Goal: Book appointment/travel/reservation

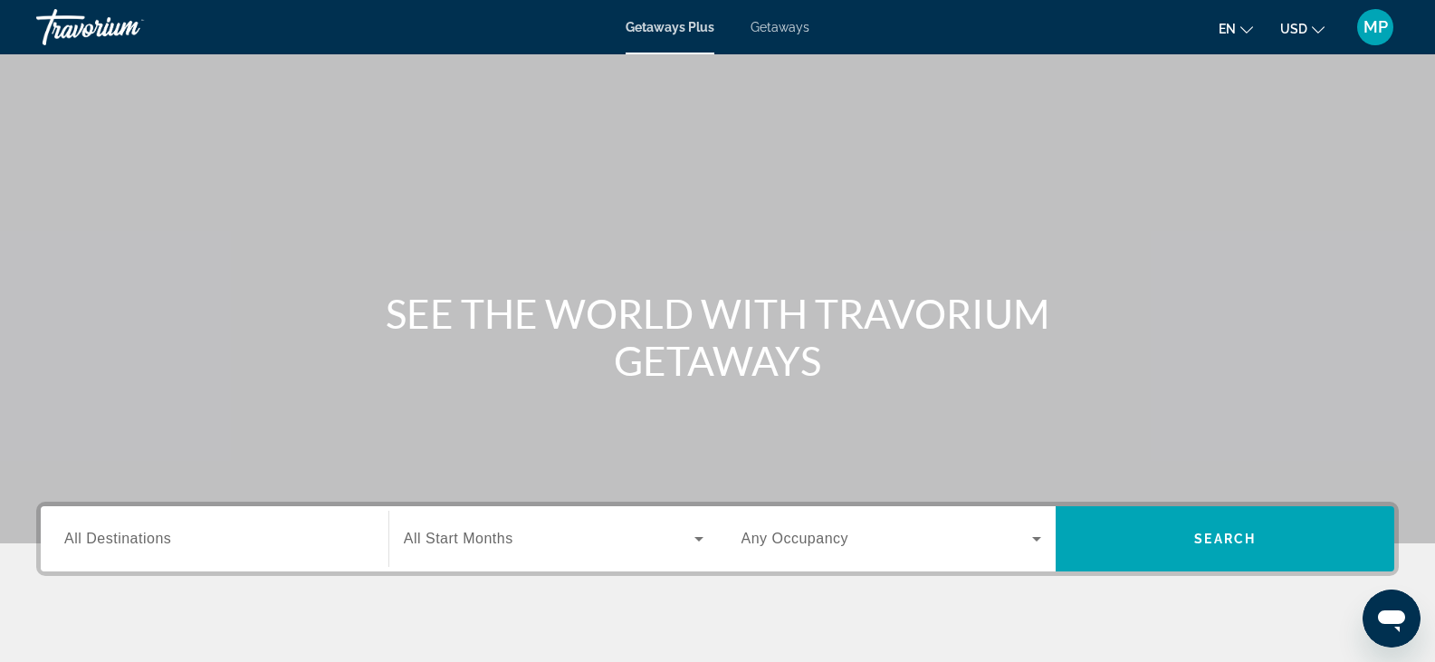
click at [1244, 23] on mat-icon "Change language" at bounding box center [1247, 27] width 13 height 13
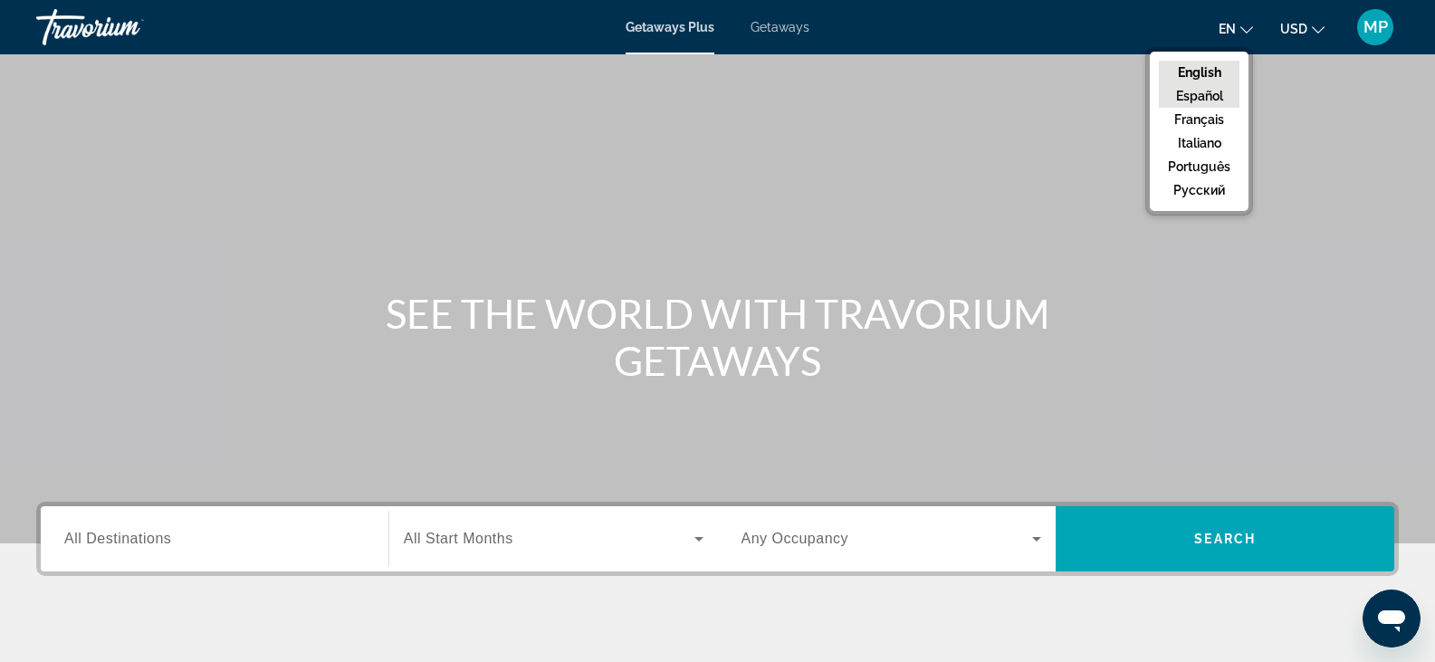
click at [1218, 92] on button "Español" at bounding box center [1199, 96] width 81 height 24
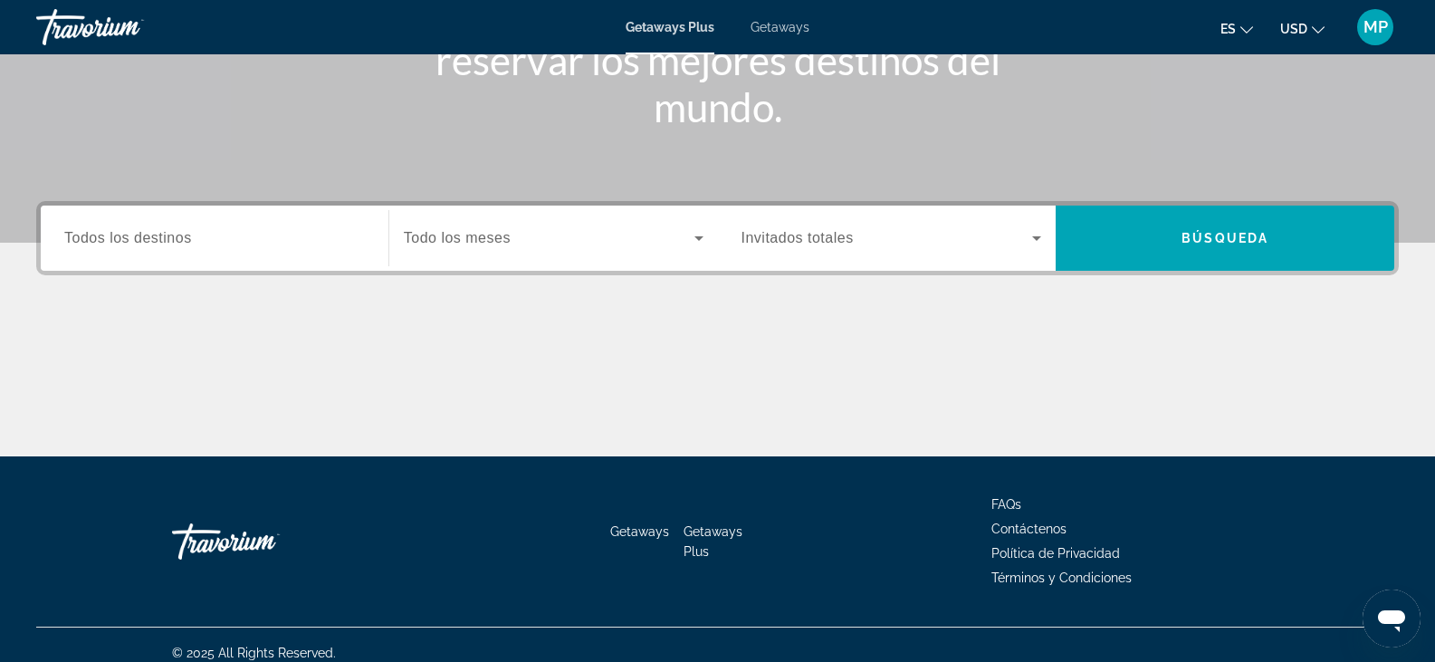
scroll to position [317, 0]
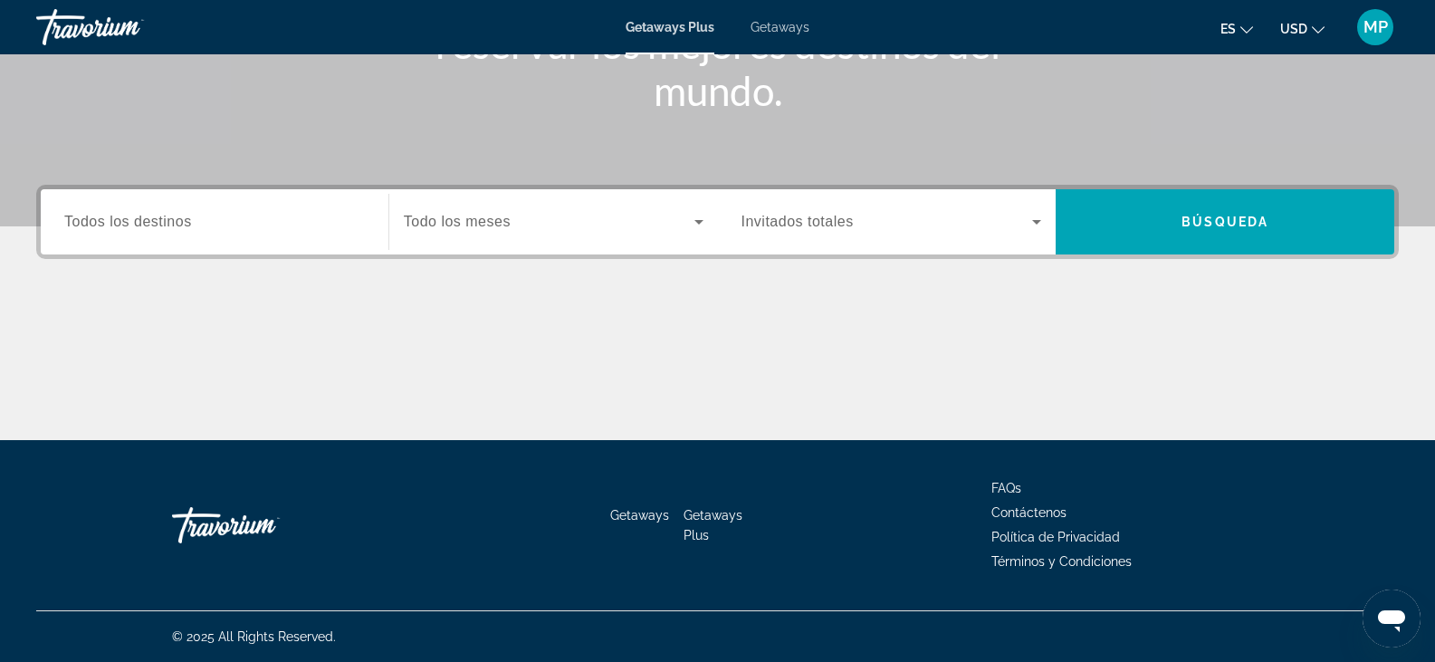
click at [194, 225] on input "Destination Todos los destinos" at bounding box center [214, 223] width 301 height 22
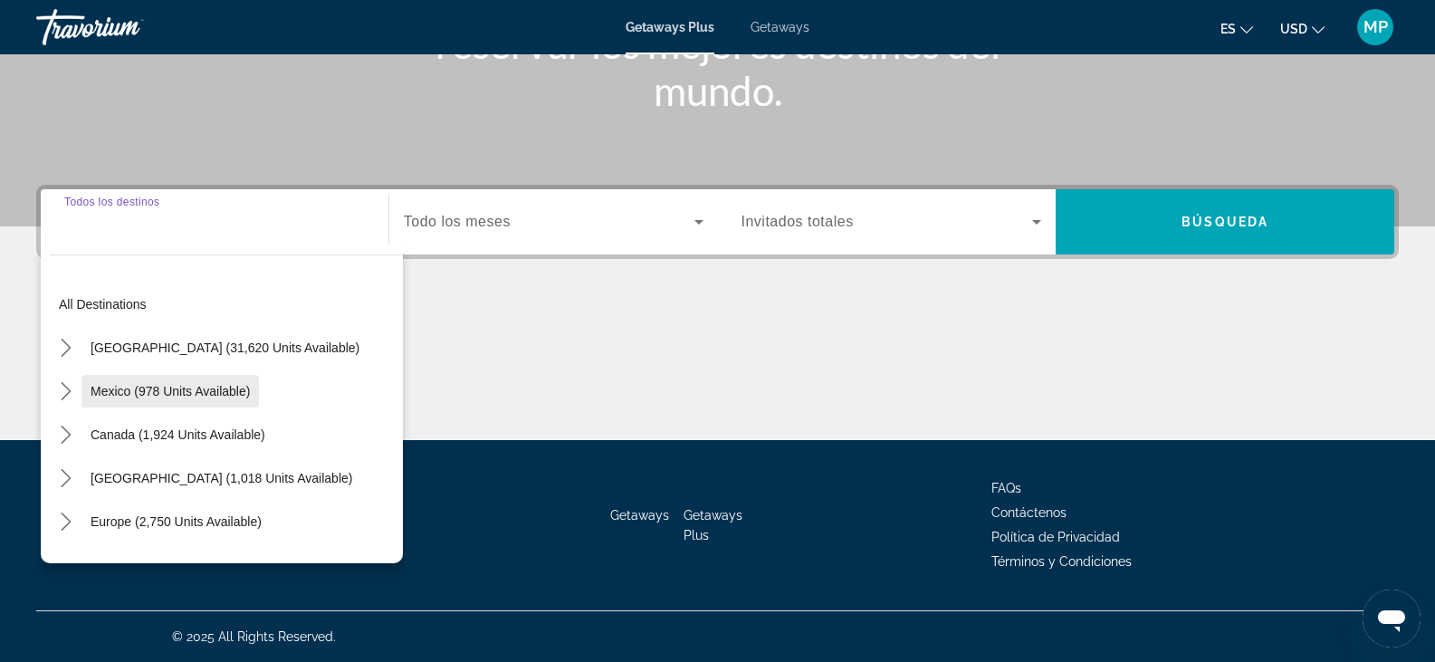
click at [113, 393] on span "Mexico (978 units available)" at bounding box center [170, 391] width 159 height 14
type input "**********"
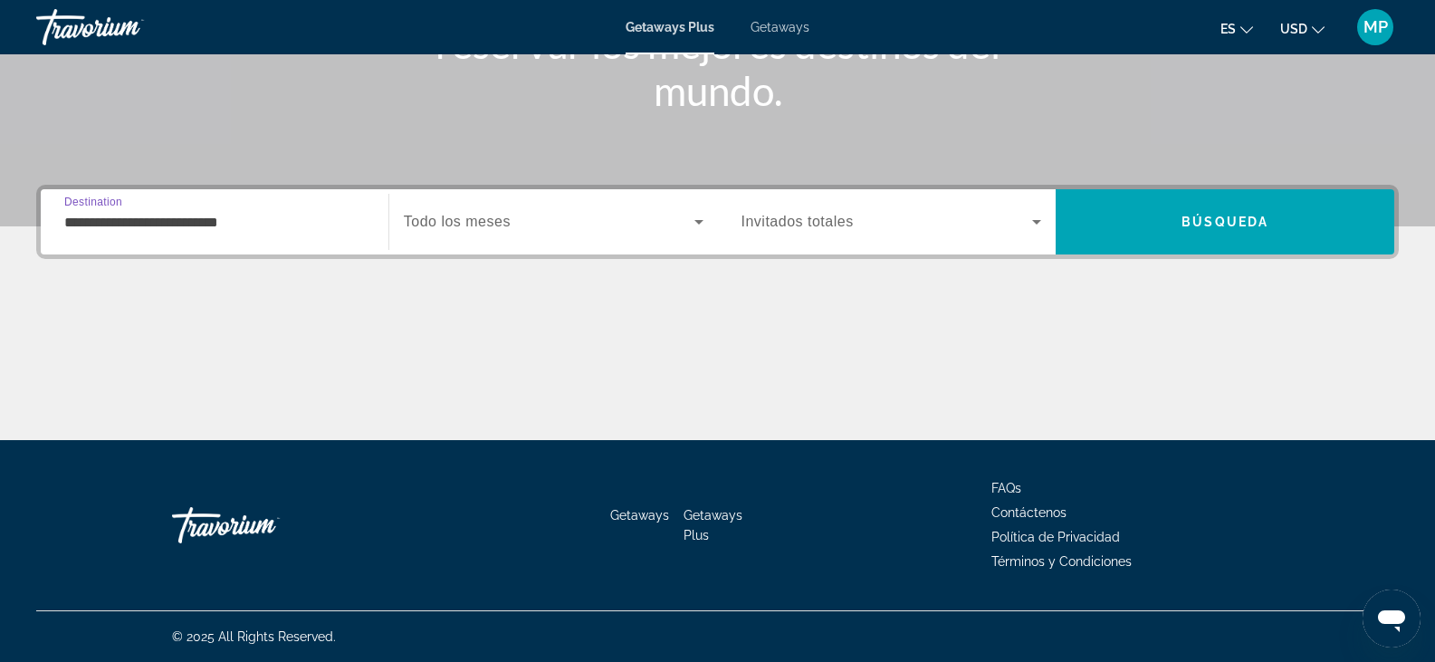
click at [488, 210] on div "Search widget" at bounding box center [554, 222] width 300 height 51
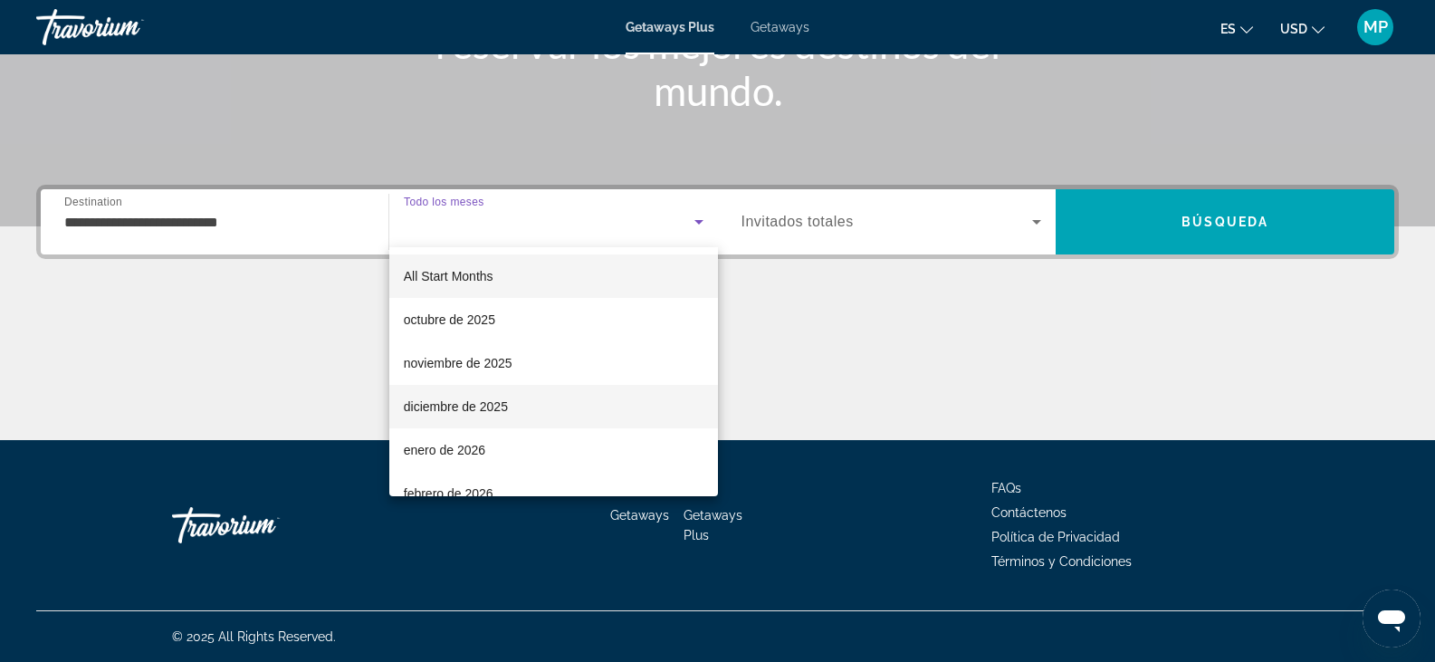
click at [446, 400] on span "diciembre de 2025" at bounding box center [456, 407] width 104 height 22
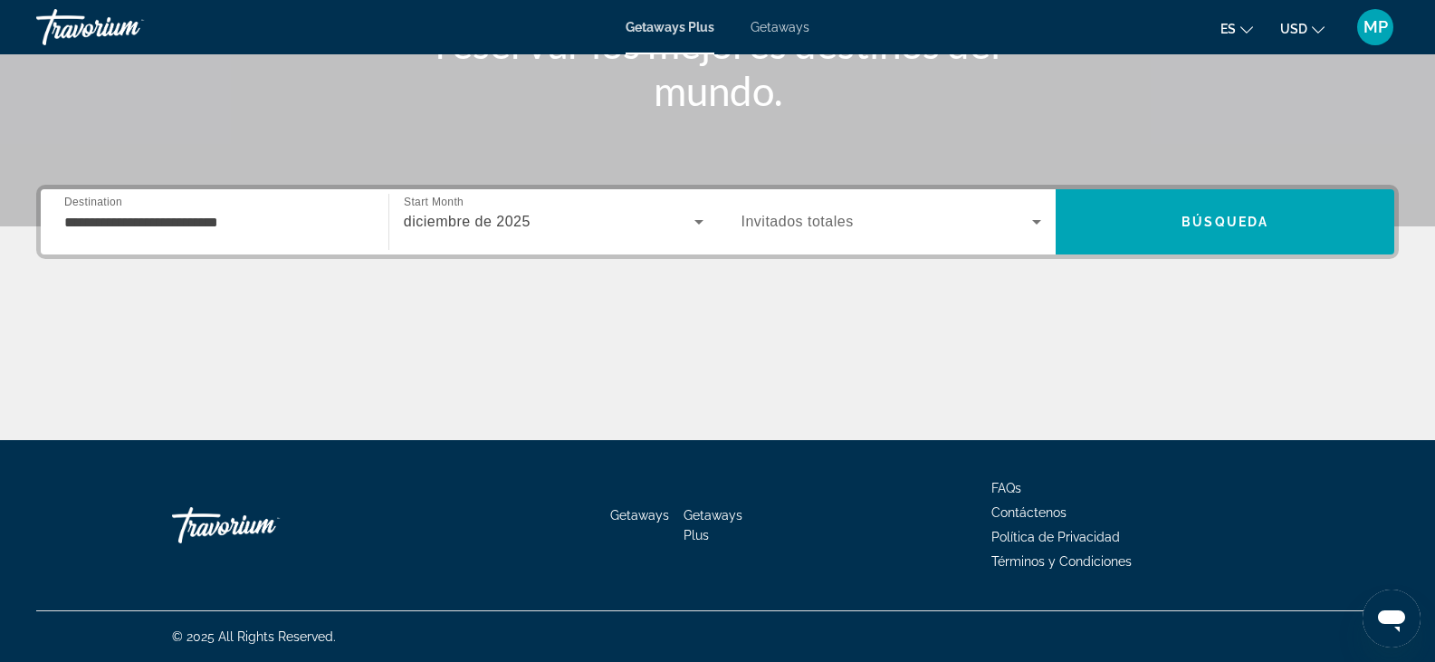
click at [769, 237] on div "Search widget" at bounding box center [892, 222] width 301 height 51
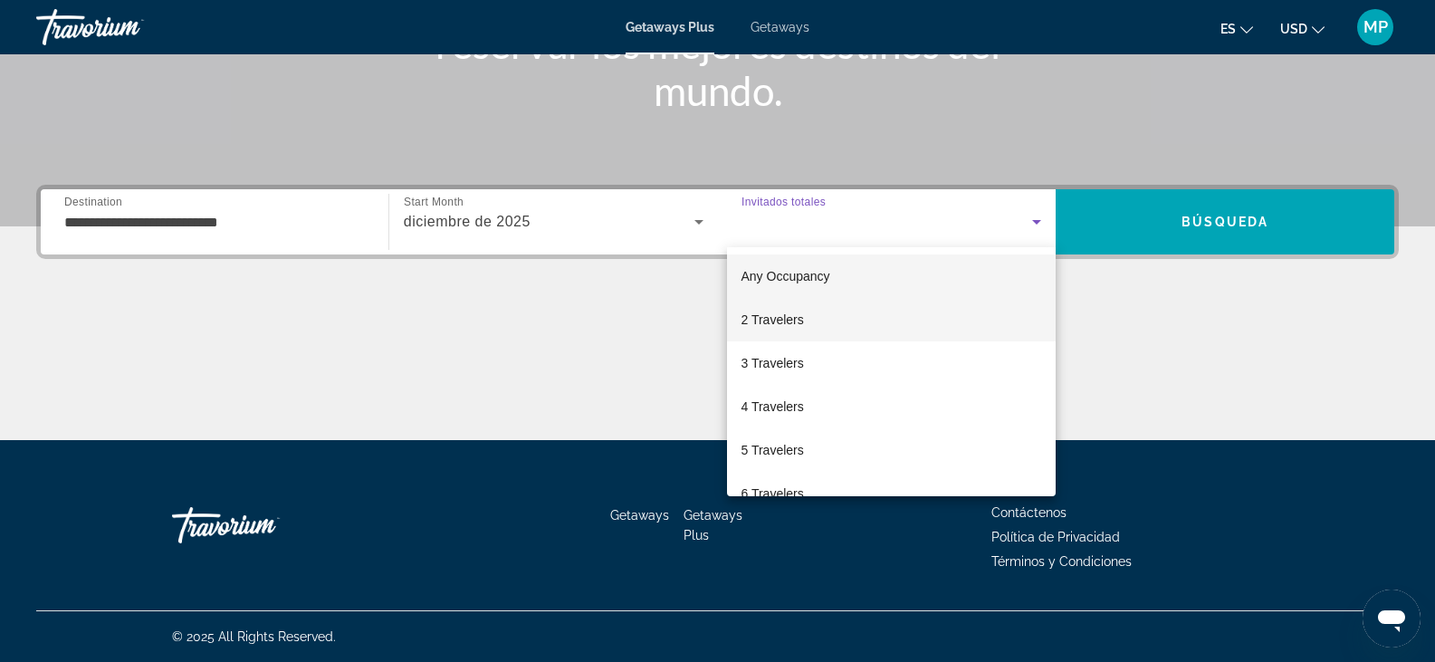
click at [769, 318] on span "2 Travelers" at bounding box center [773, 320] width 62 height 22
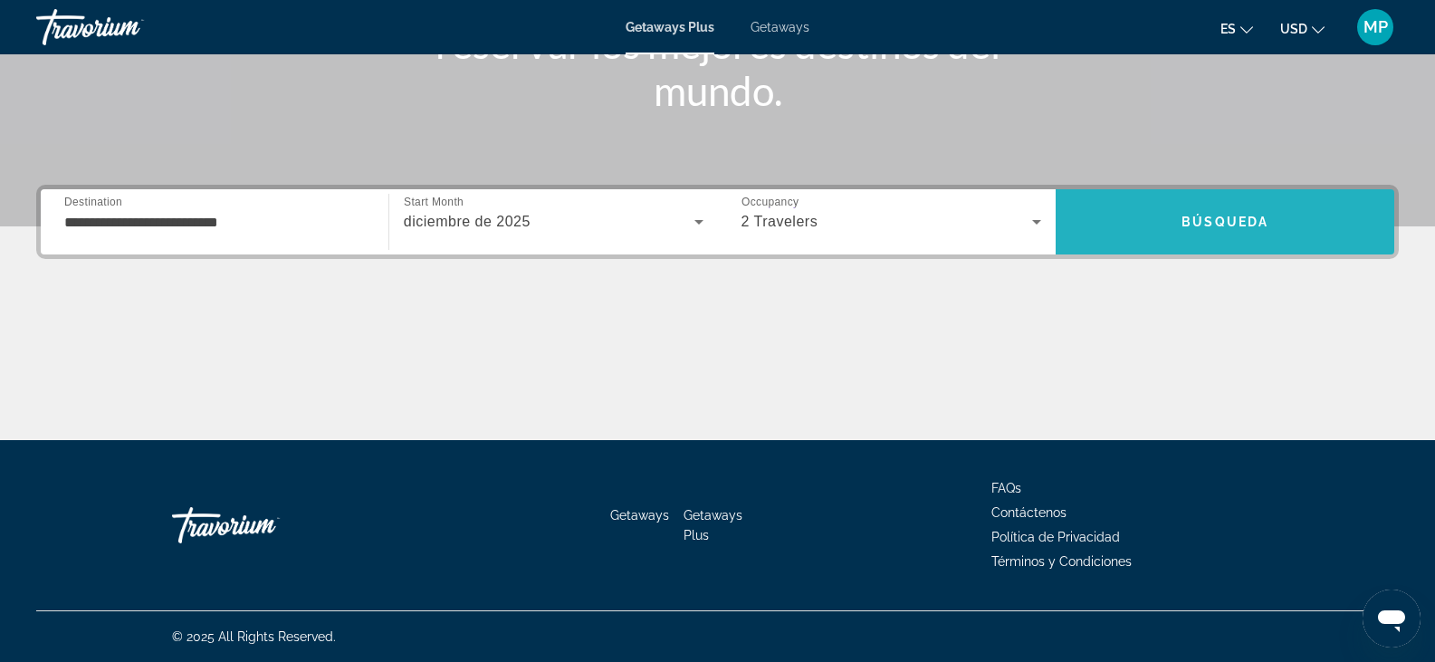
click at [1185, 243] on button "Búsqueda" at bounding box center [1225, 221] width 339 height 65
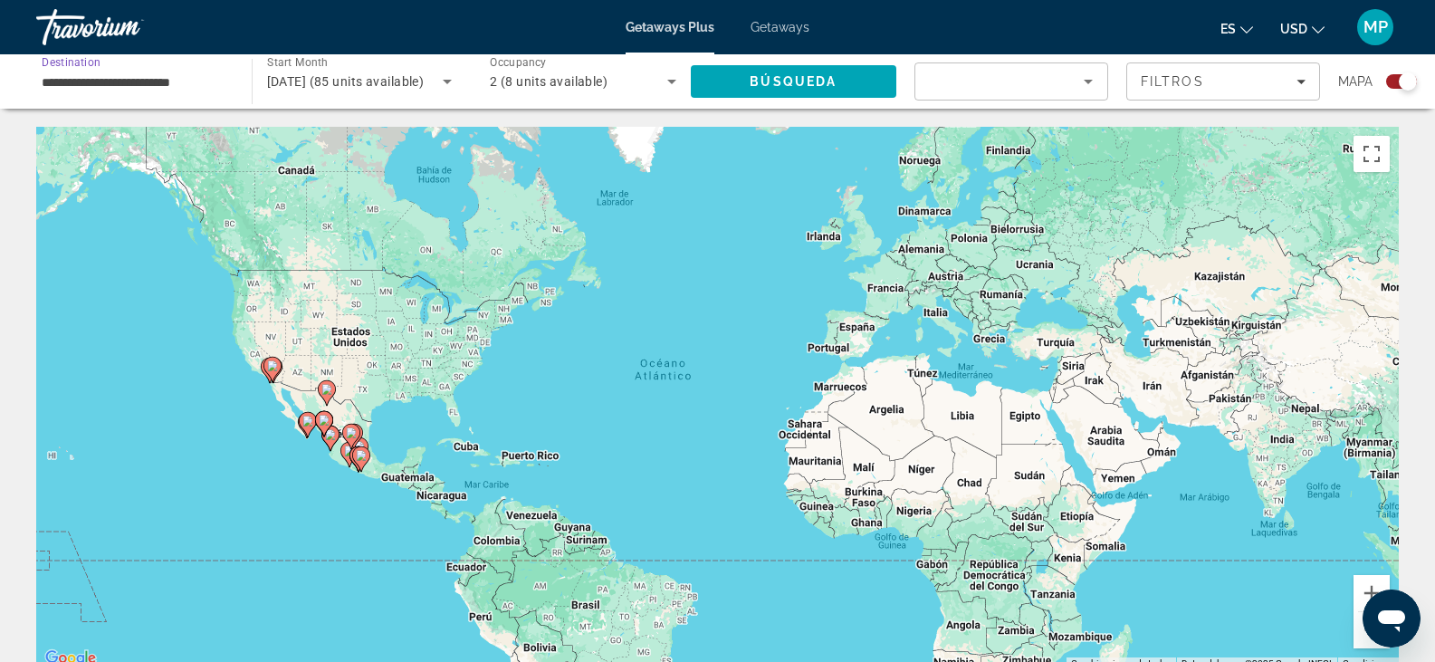
click at [226, 82] on input "**********" at bounding box center [135, 83] width 187 height 22
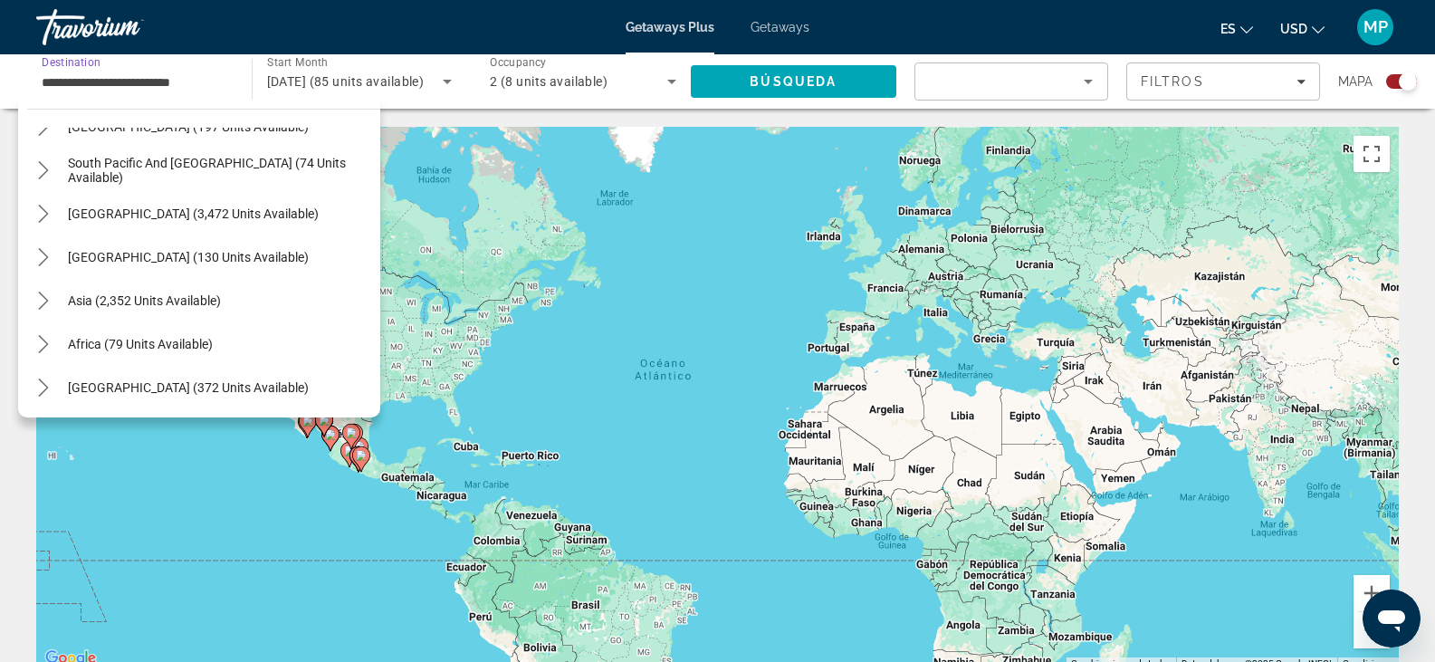
scroll to position [728, 0]
click at [202, 82] on input "**********" at bounding box center [135, 83] width 187 height 22
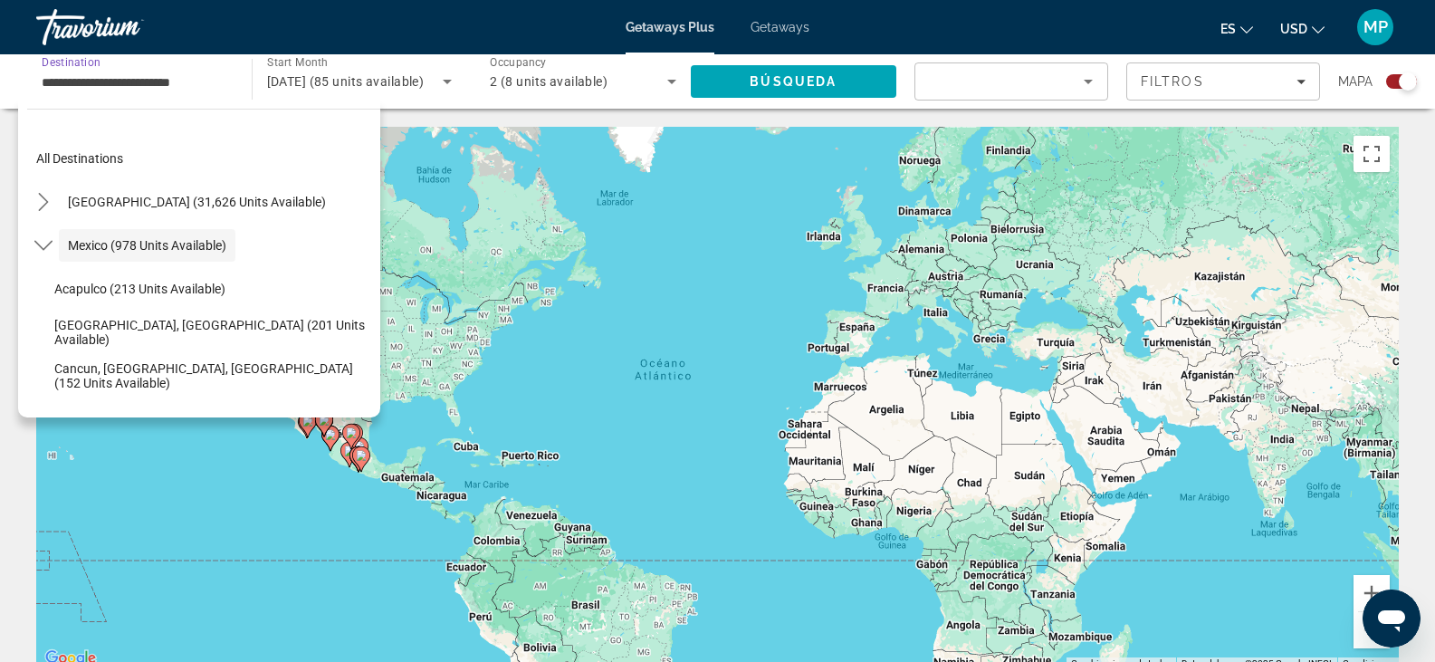
drag, startPoint x: 223, startPoint y: 79, endPoint x: 27, endPoint y: 79, distance: 195.6
click at [27, 79] on div "**********" at bounding box center [135, 82] width 216 height 52
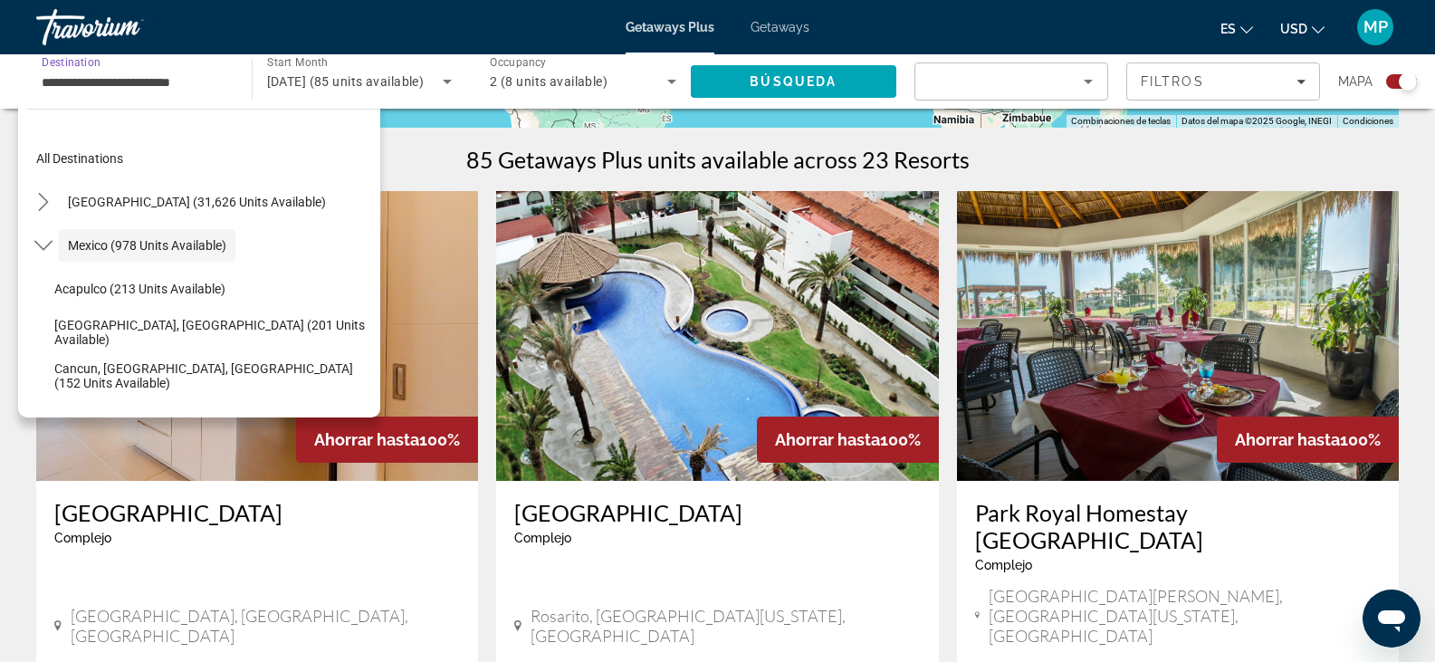
scroll to position [579, 0]
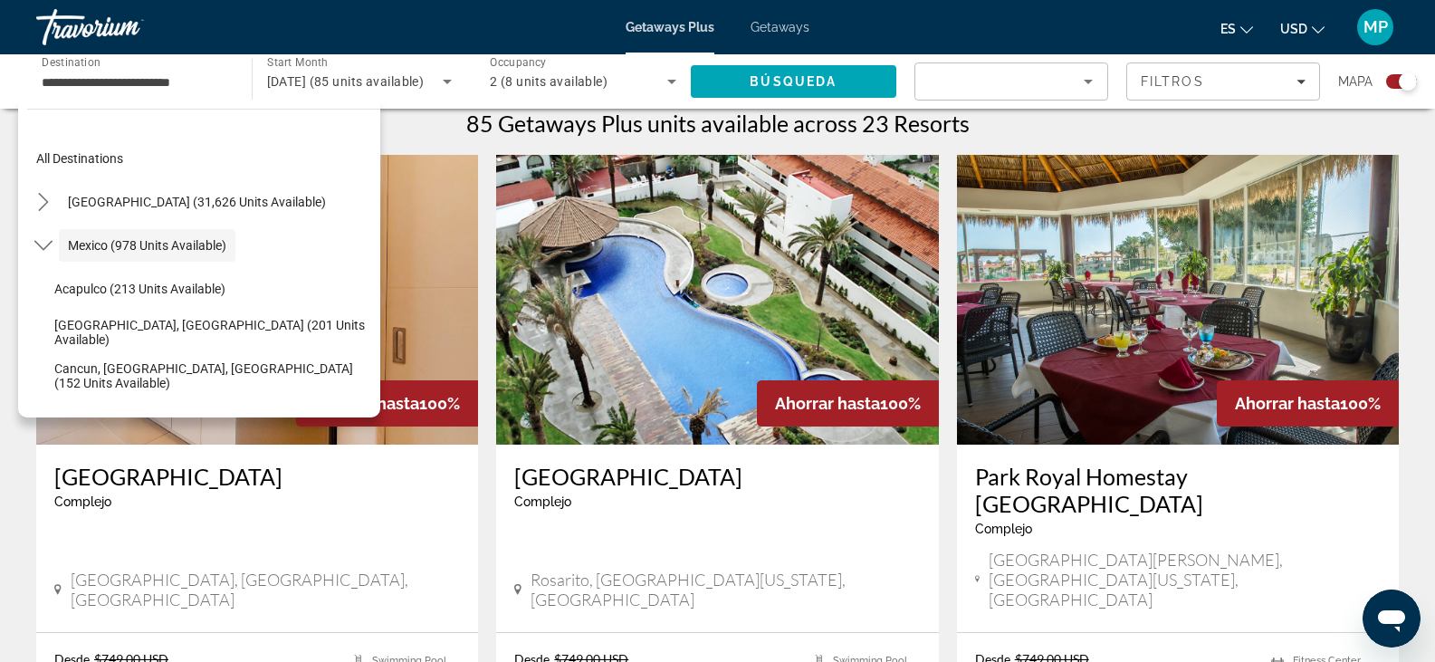
click at [1054, 94] on div "Search widget" at bounding box center [1011, 88] width 163 height 51
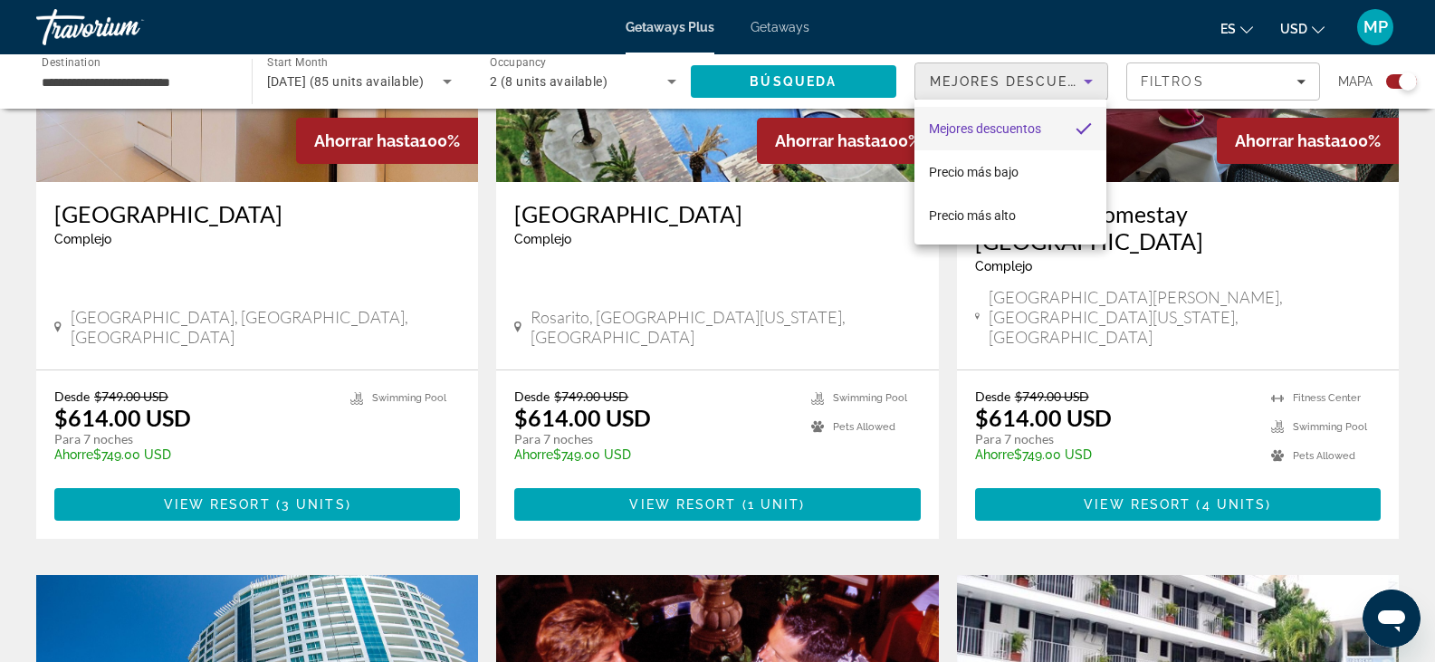
scroll to position [850, 0]
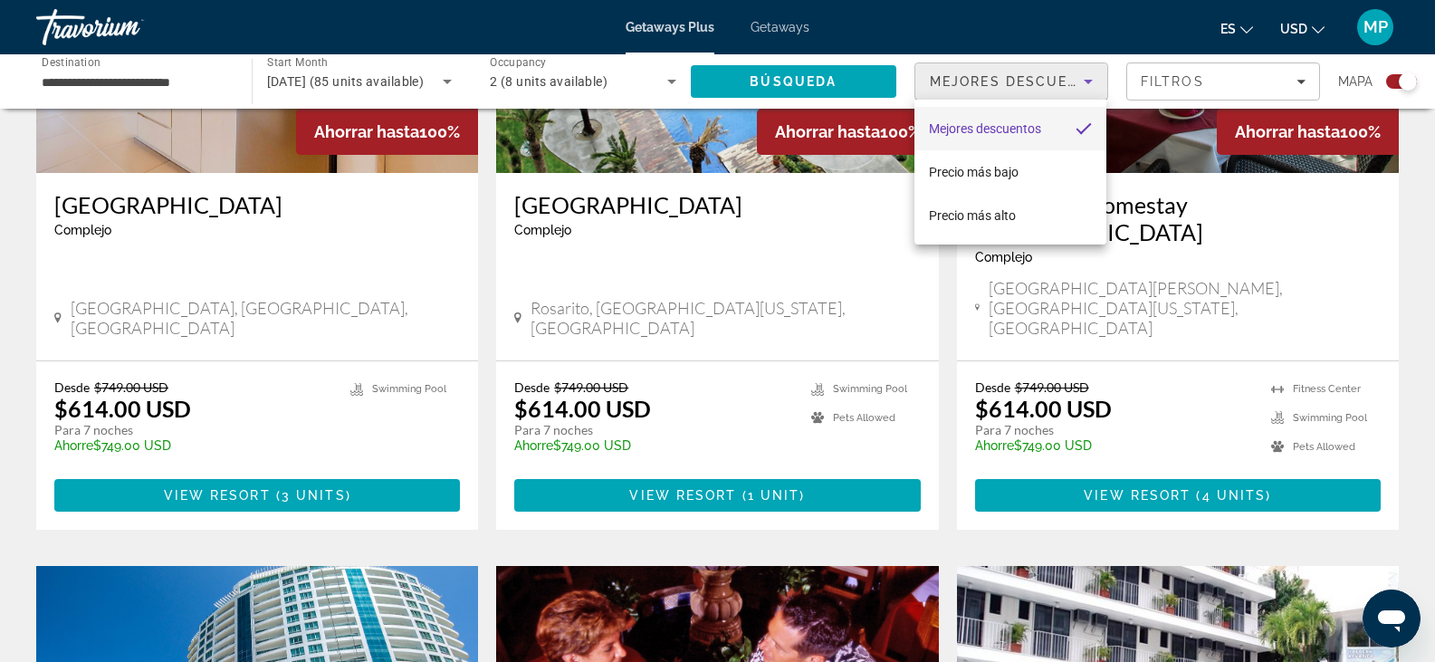
click at [791, 427] on div at bounding box center [717, 331] width 1435 height 662
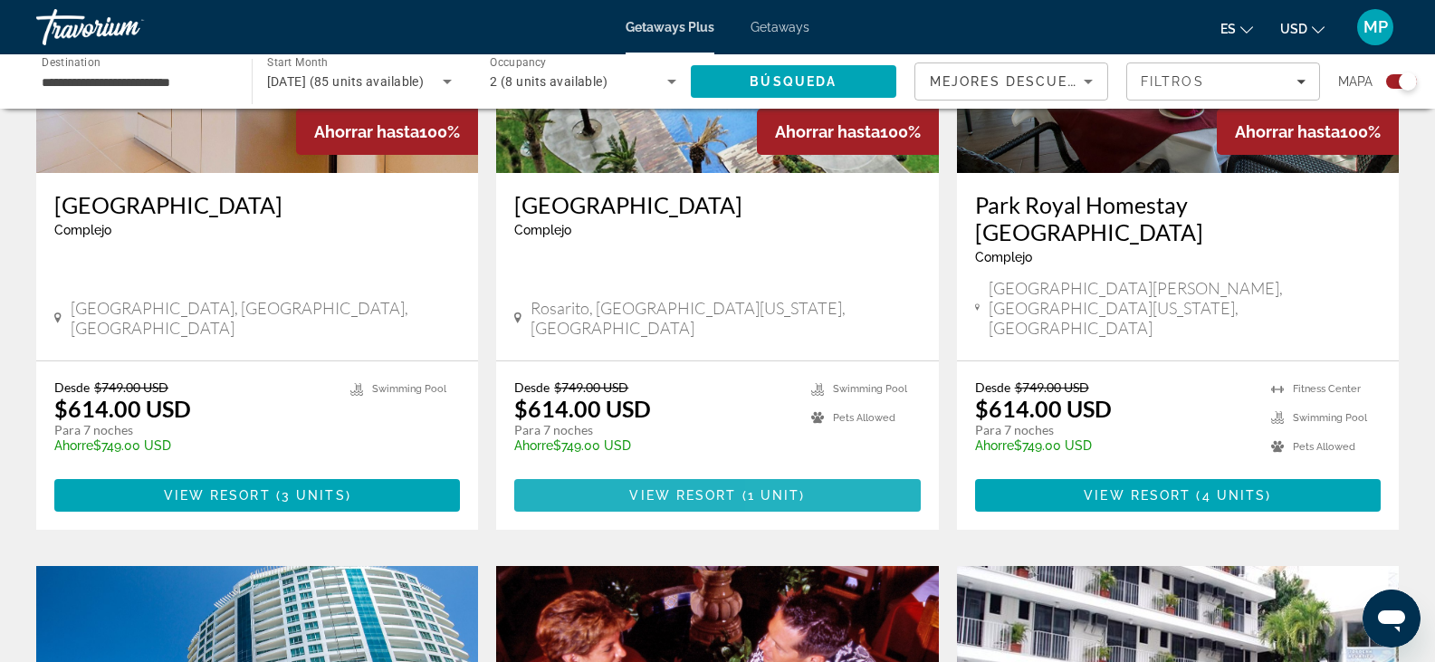
click at [785, 488] on span "1 unit" at bounding box center [774, 495] width 53 height 14
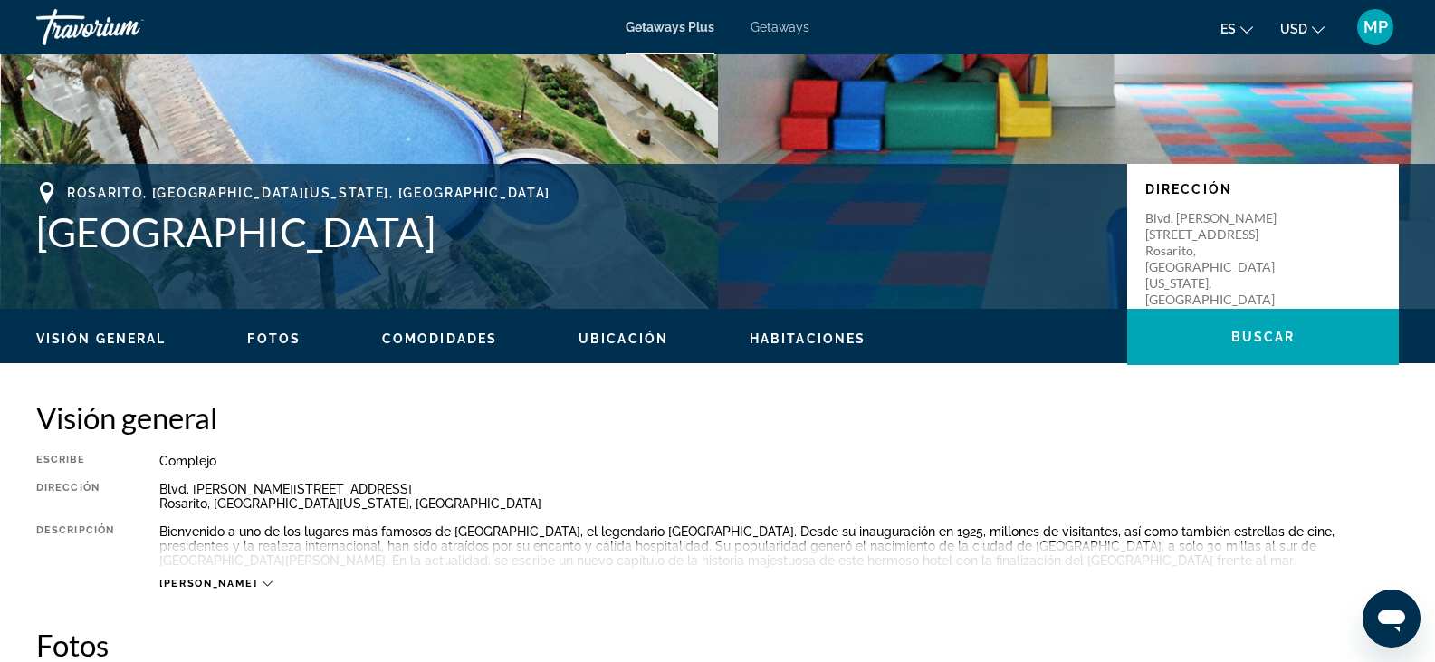
scroll to position [272, 0]
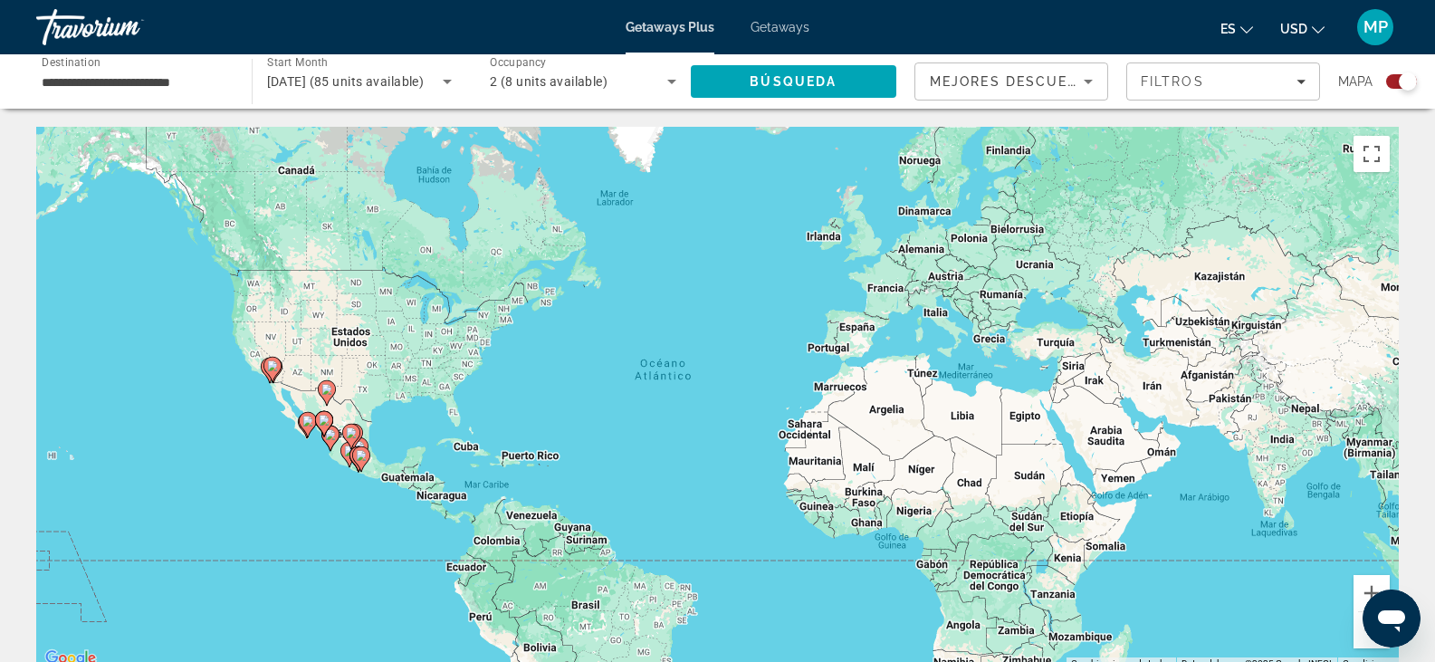
click at [210, 81] on input "**********" at bounding box center [135, 83] width 187 height 22
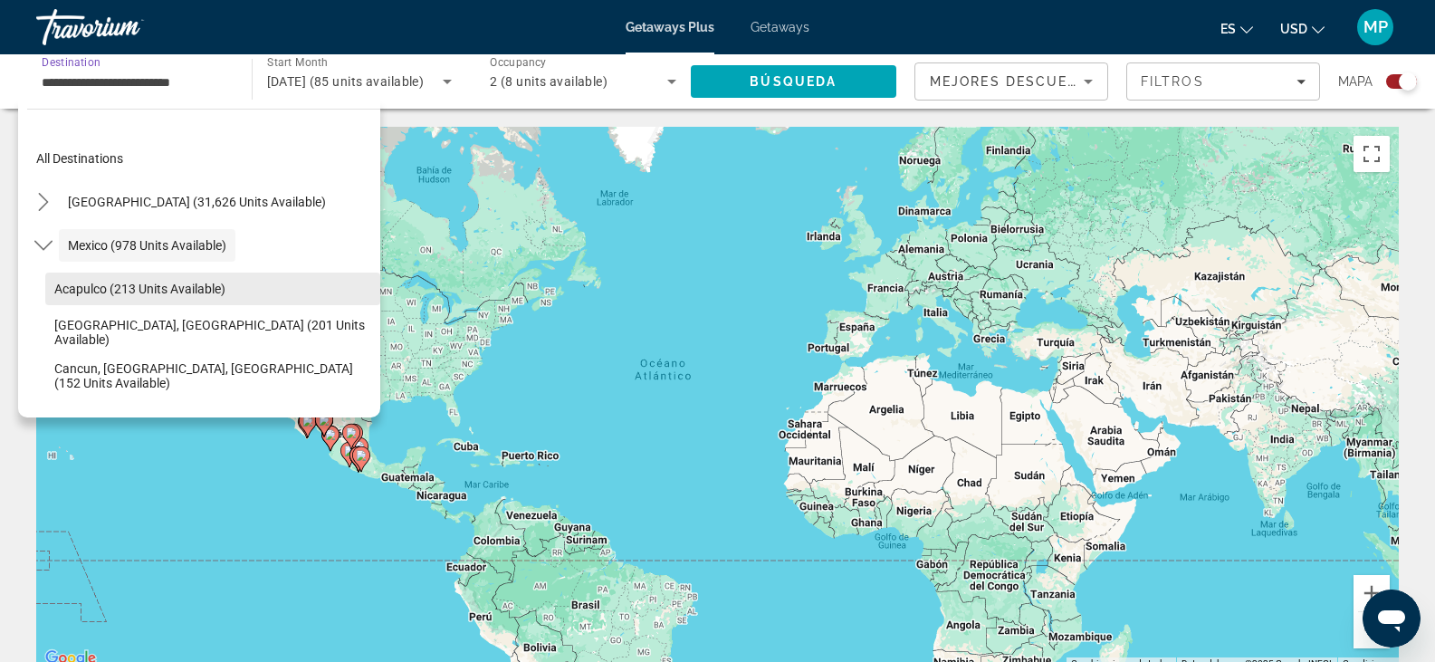
scroll to position [91, 0]
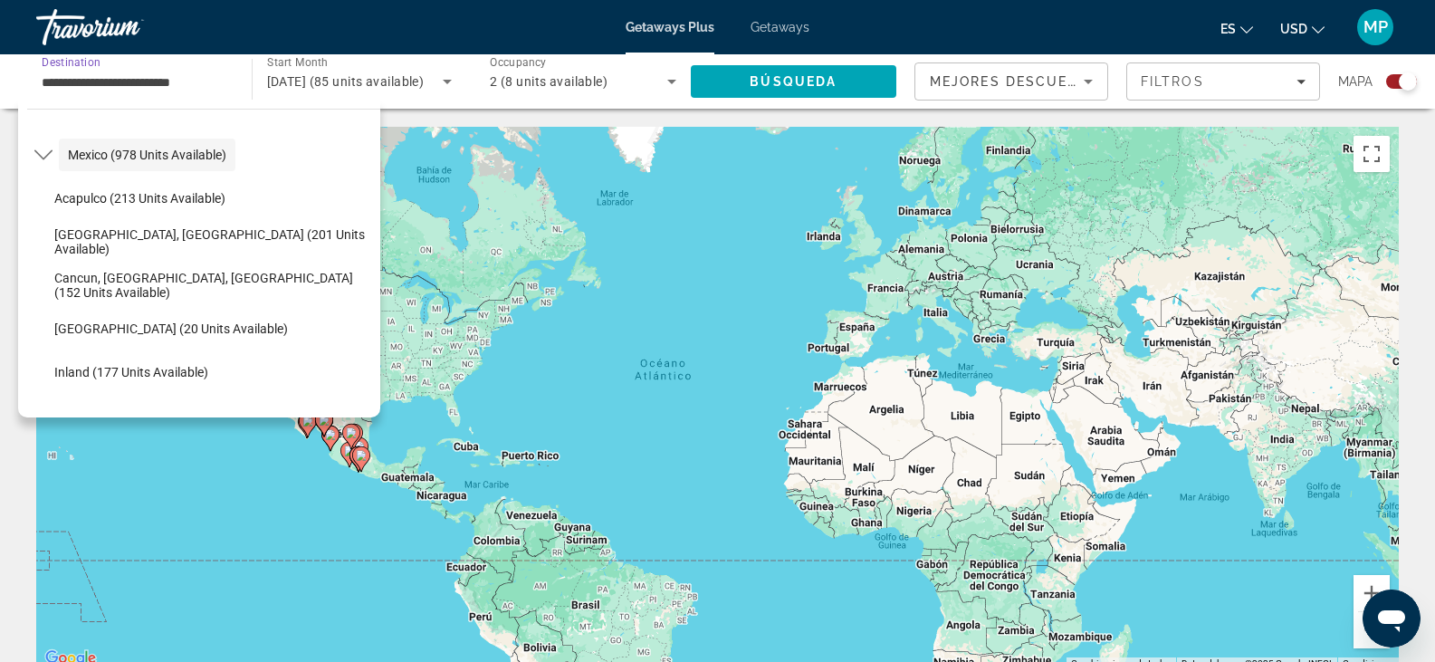
click at [159, 289] on span "Cancun, [GEOGRAPHIC_DATA], [GEOGRAPHIC_DATA] (152 units available)" at bounding box center [212, 285] width 317 height 29
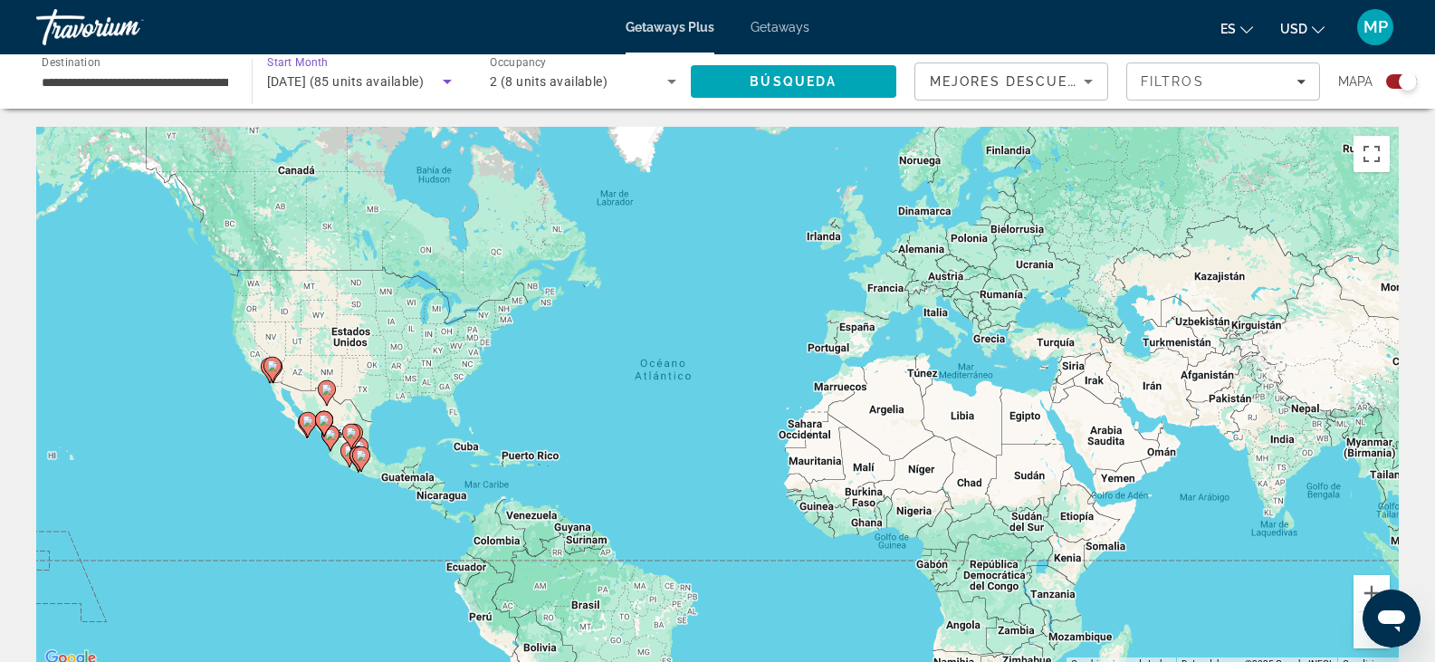
click at [384, 89] on div "[DATE] (85 units available)" at bounding box center [355, 82] width 177 height 22
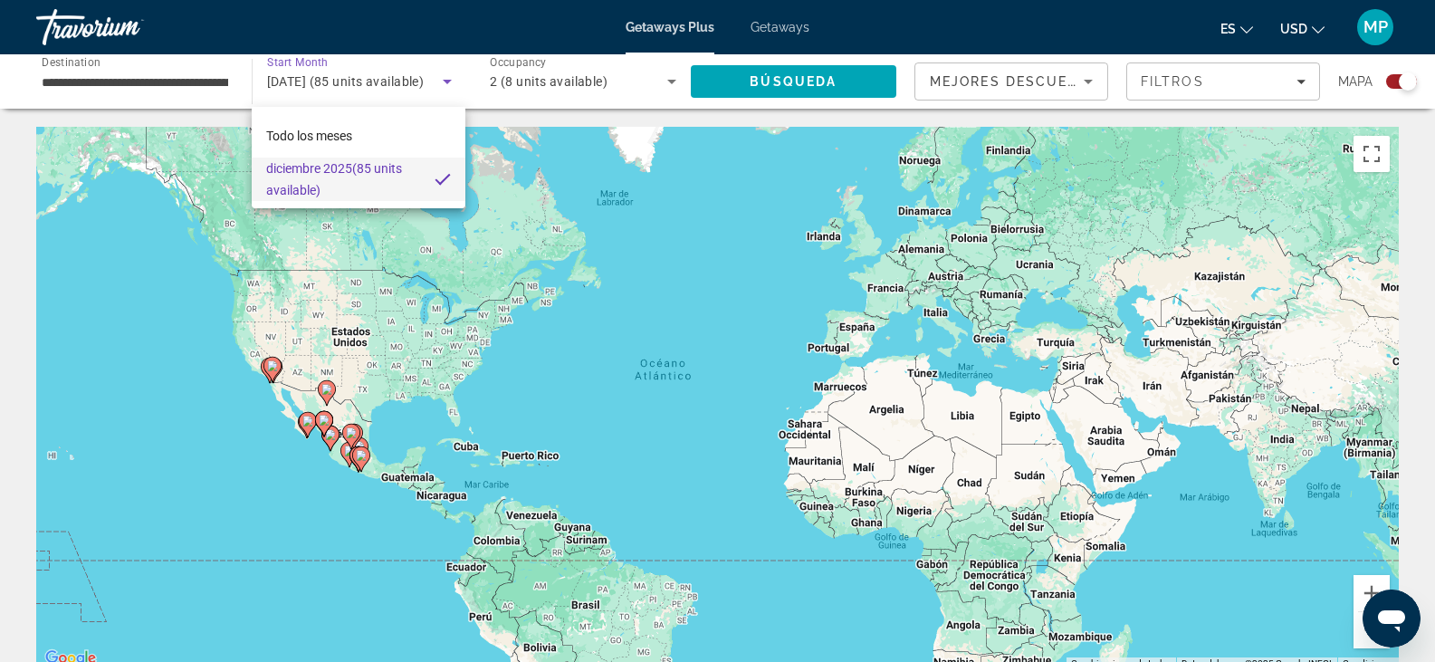
click at [359, 179] on span "[DATE] (85 units available)" at bounding box center [343, 179] width 154 height 43
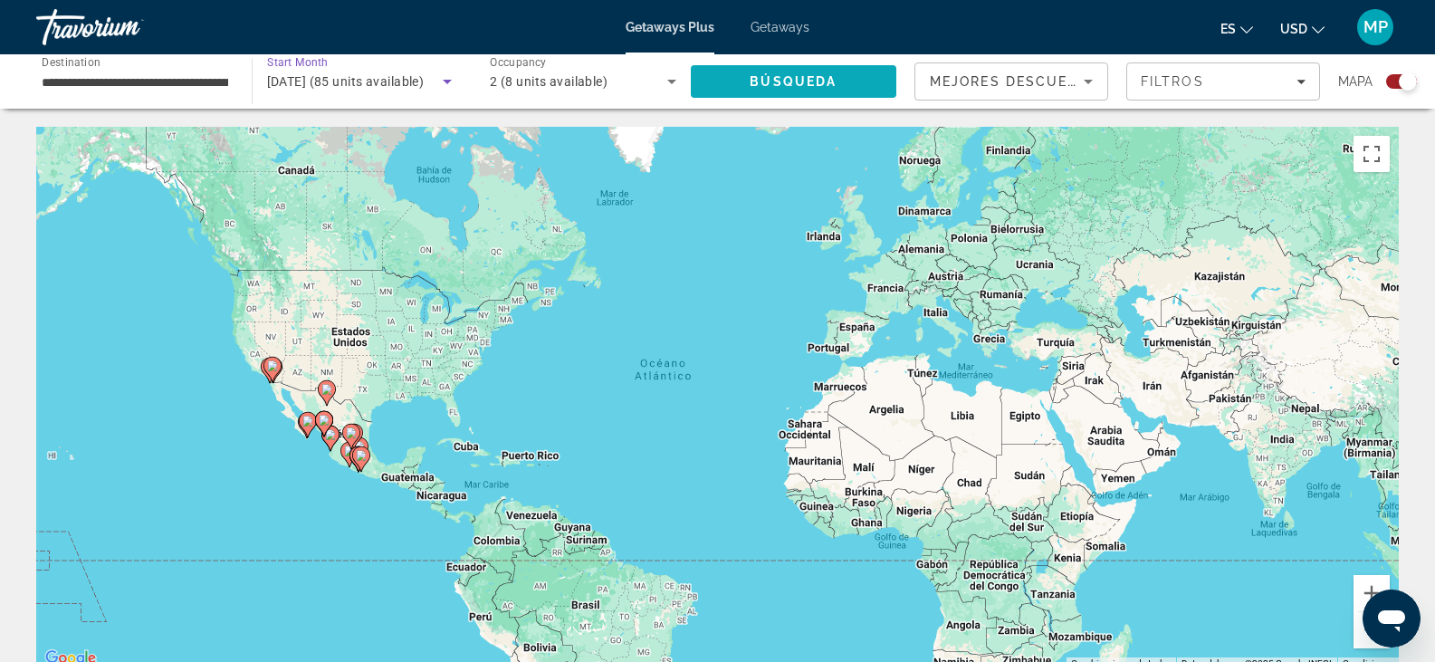
click at [803, 91] on span "Search" at bounding box center [794, 81] width 206 height 43
click at [214, 81] on input "**********" at bounding box center [135, 83] width 187 height 22
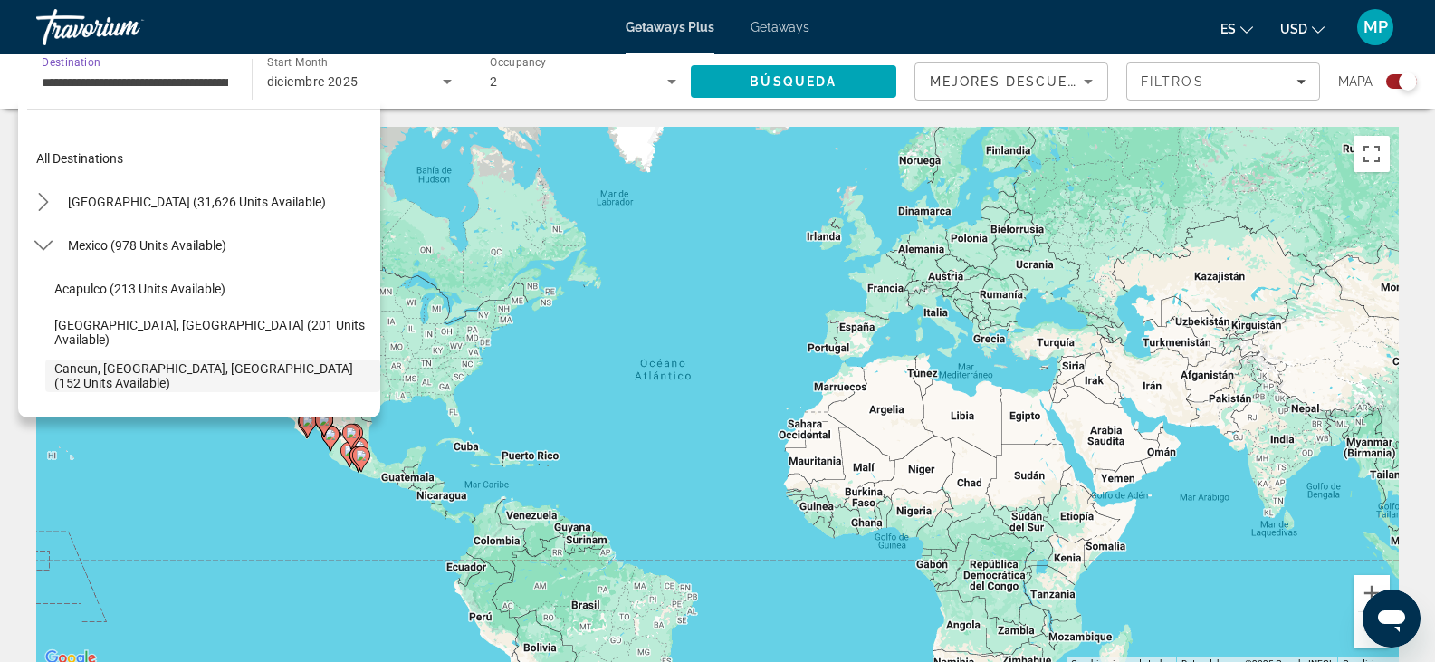
scroll to position [108, 0]
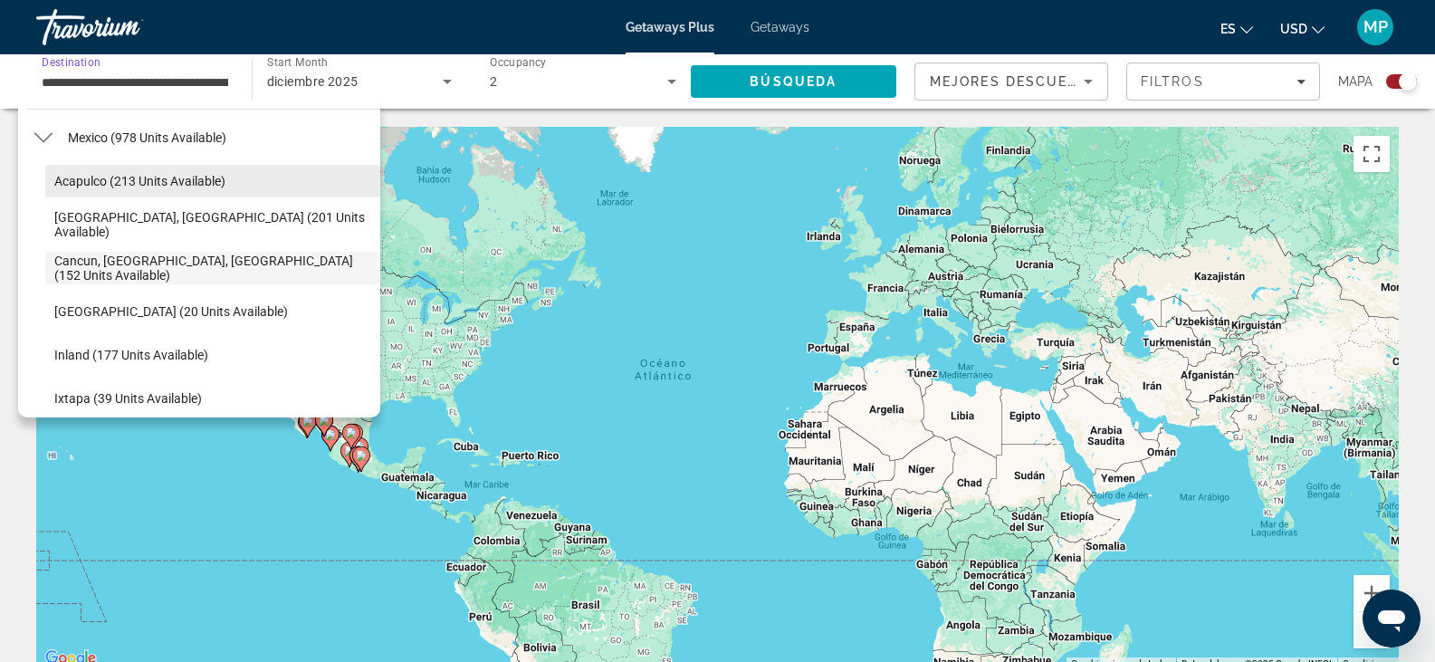
click at [137, 181] on span "Acapulco (213 units available)" at bounding box center [139, 181] width 171 height 14
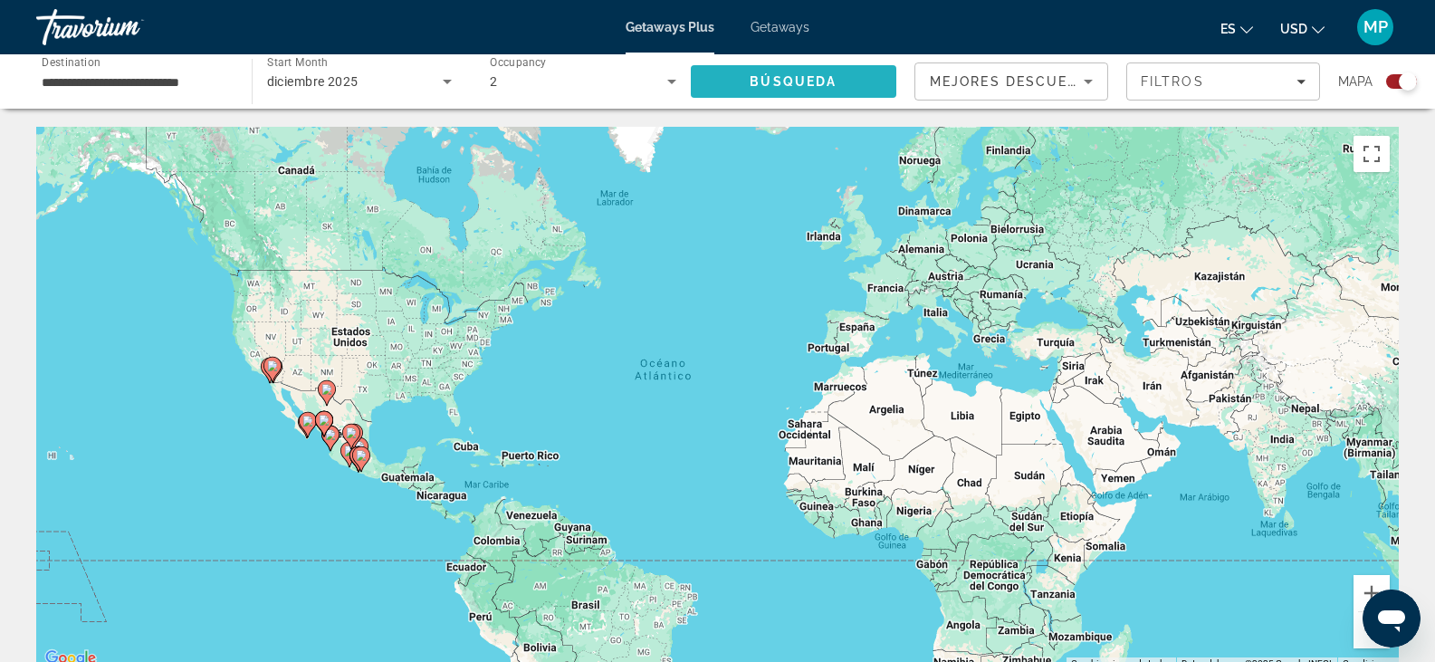
click at [757, 92] on span "Search" at bounding box center [794, 81] width 206 height 43
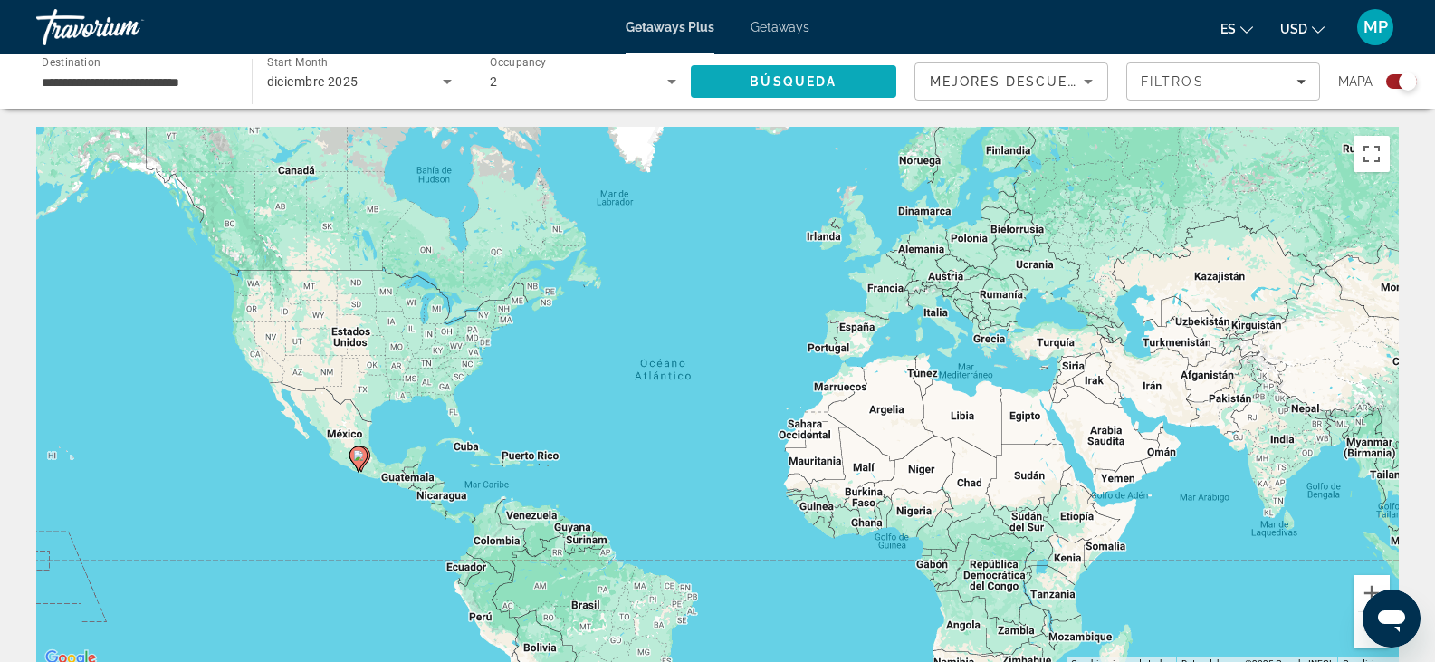
click at [770, 86] on span "Búsqueda" at bounding box center [793, 81] width 87 height 14
click at [360, 465] on icon "Main content" at bounding box center [358, 459] width 16 height 24
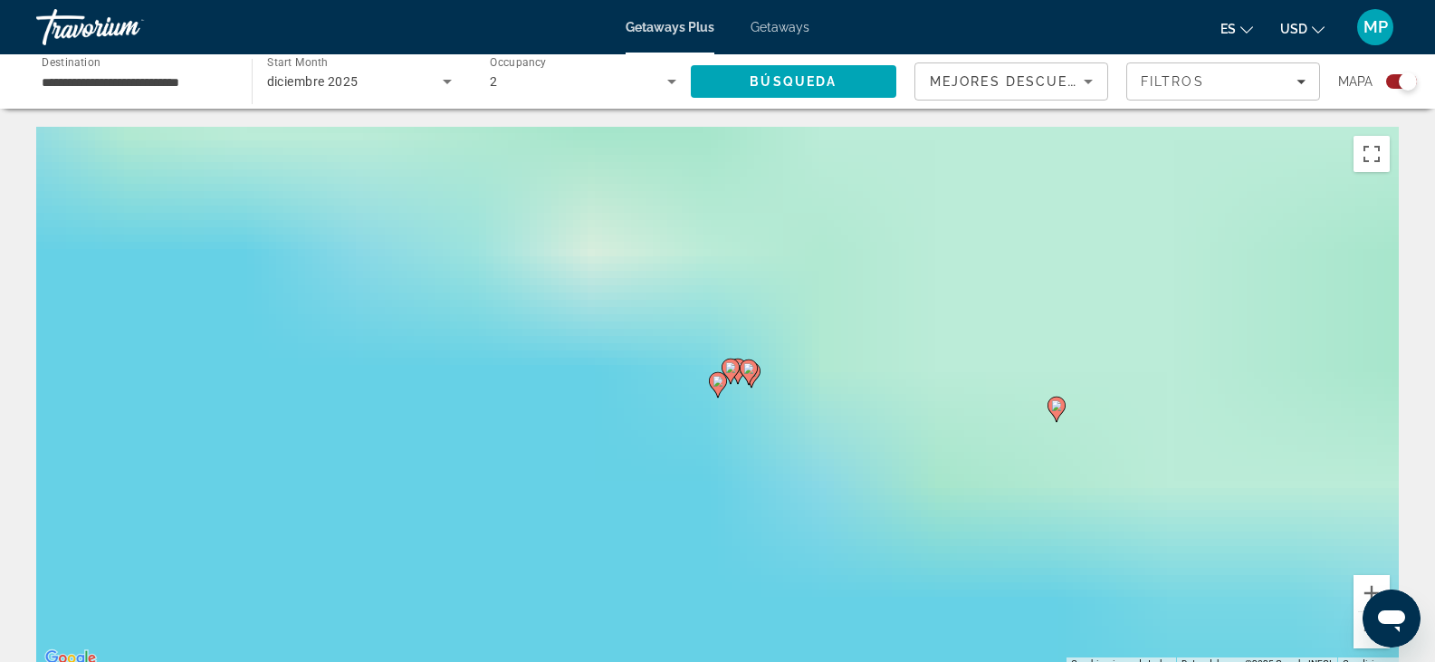
click at [714, 391] on gmp-advanced-marker "Main content" at bounding box center [718, 384] width 18 height 27
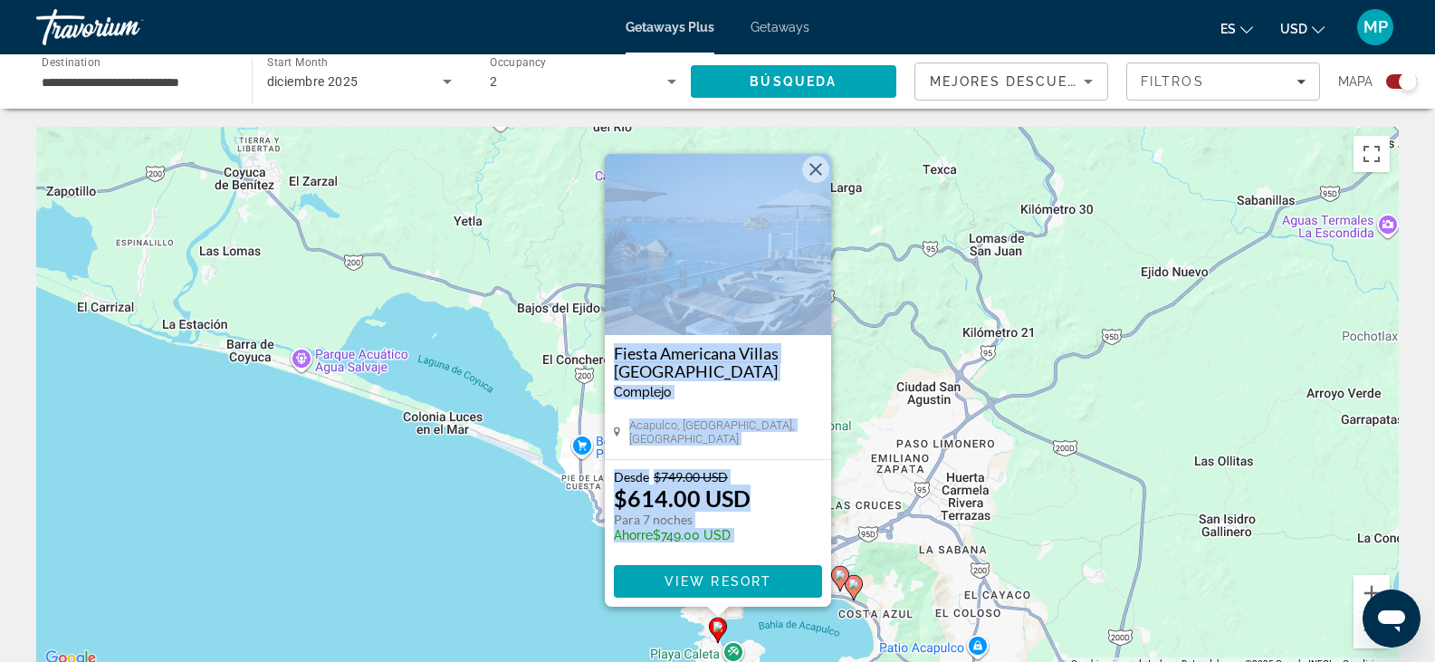
click at [843, 580] on icon "Main content" at bounding box center [839, 579] width 16 height 24
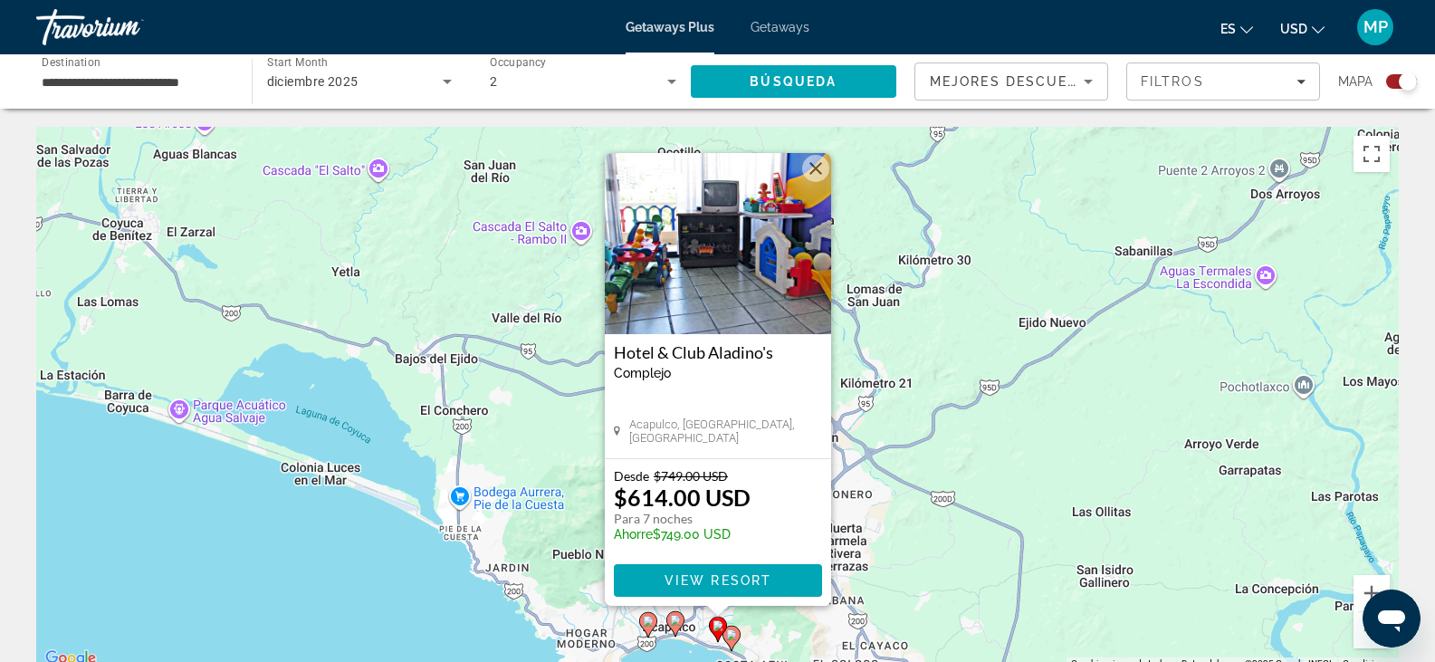
click at [839, 360] on div "Para navegar, presiona las teclas [PERSON_NAME]. Para activar la función de arr…" at bounding box center [717, 398] width 1363 height 543
click at [841, 187] on div "Para activar la función de arrastrar con el teclado, presiona Alt + Intro. Una …" at bounding box center [717, 398] width 1363 height 543
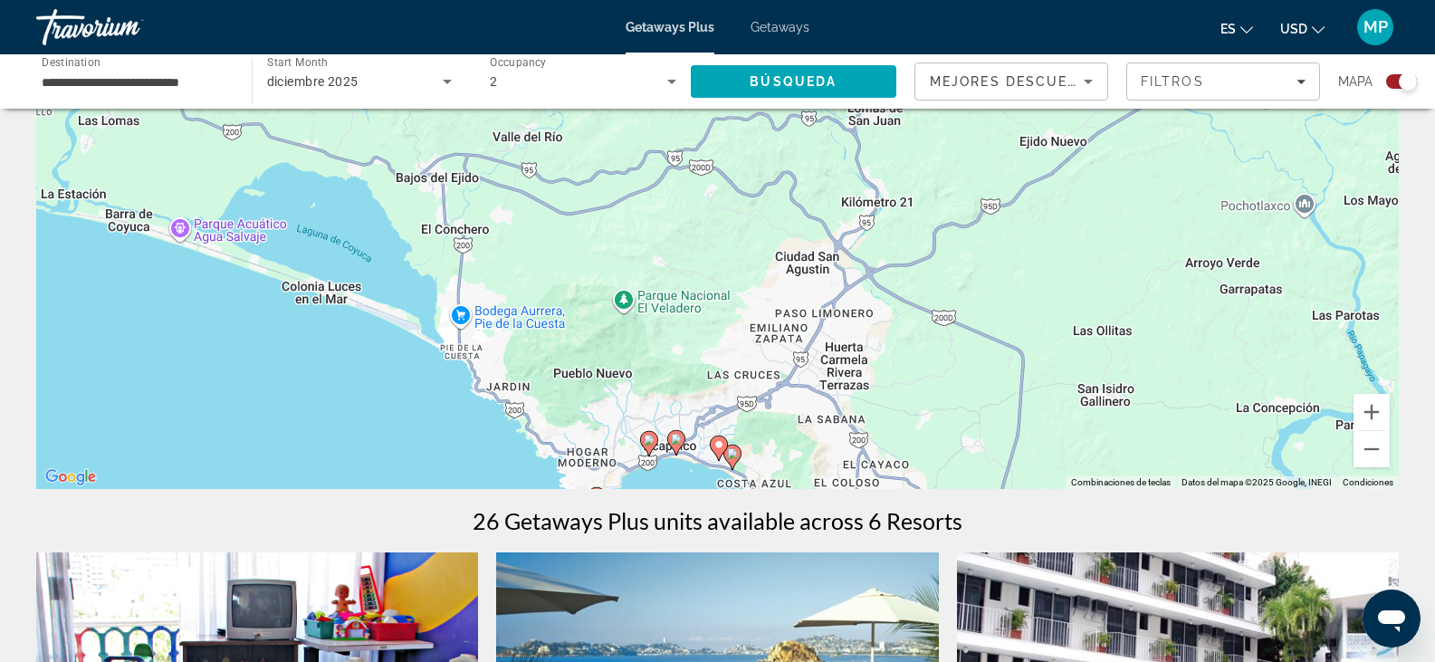
scroll to position [272, 0]
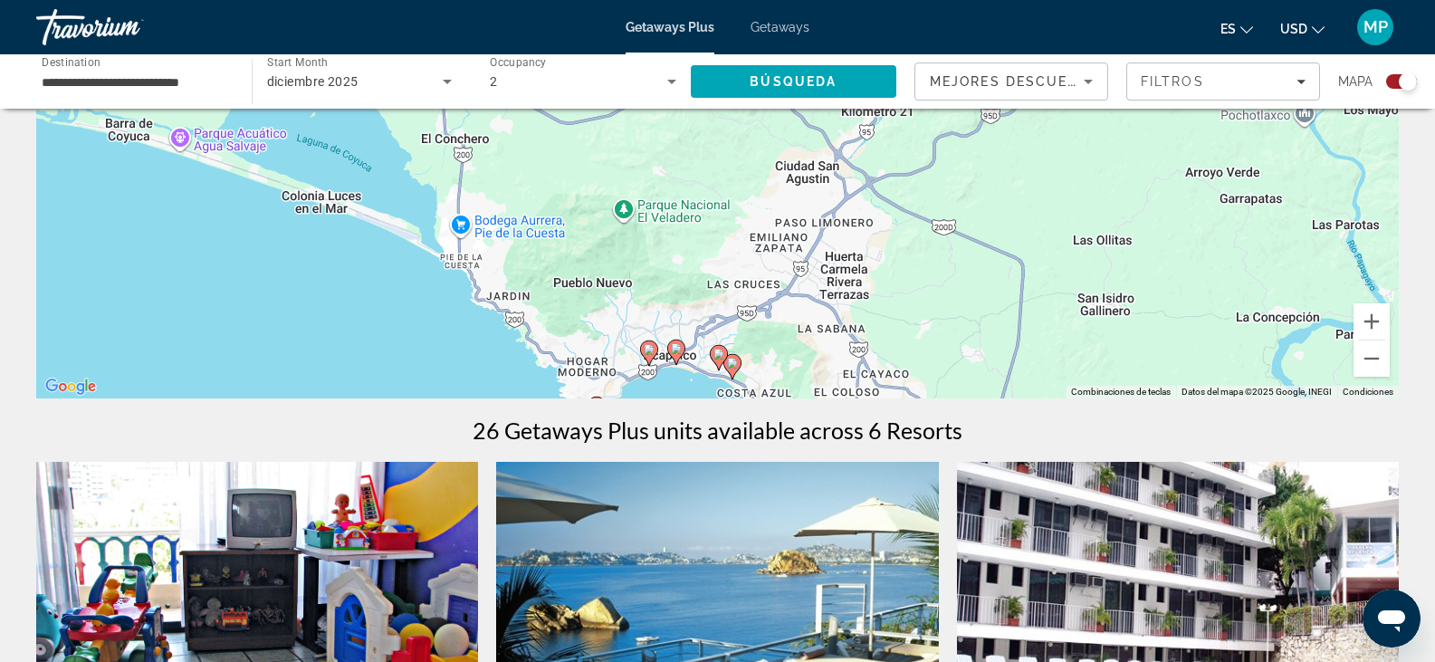
click at [189, 98] on div "**********" at bounding box center [135, 82] width 187 height 52
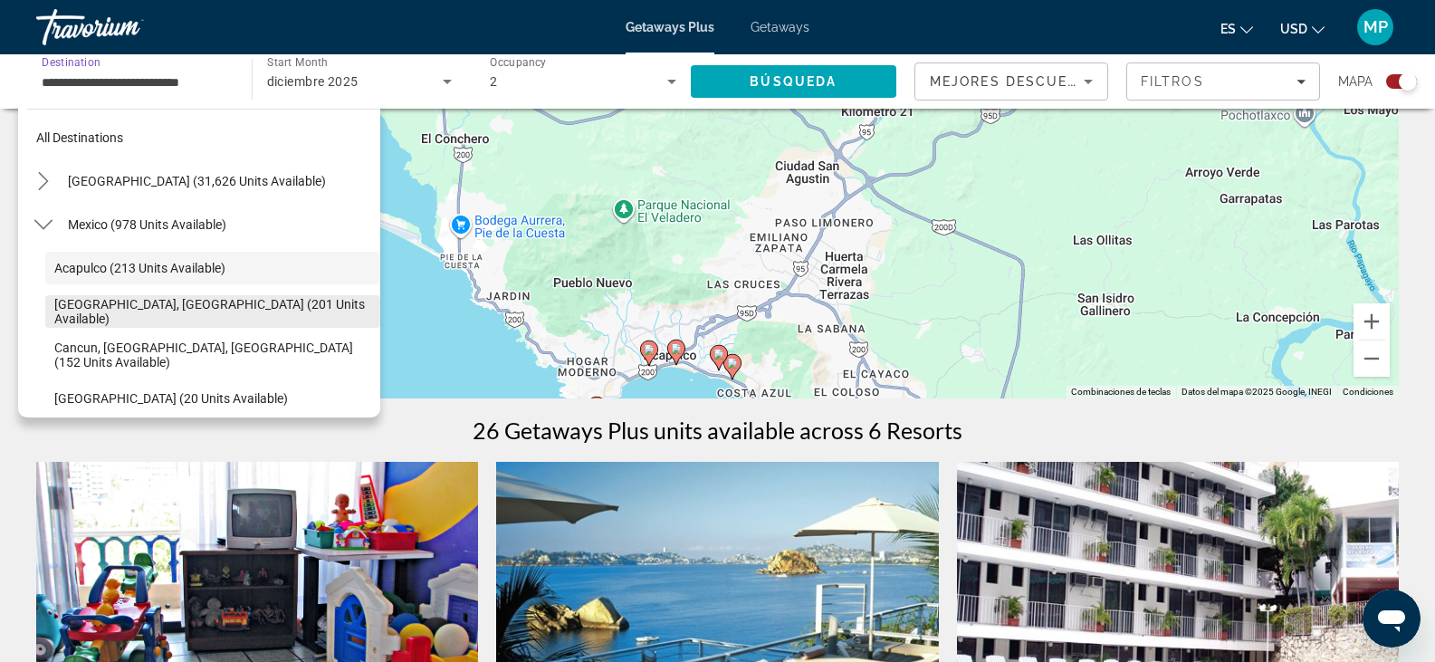
scroll to position [111, 0]
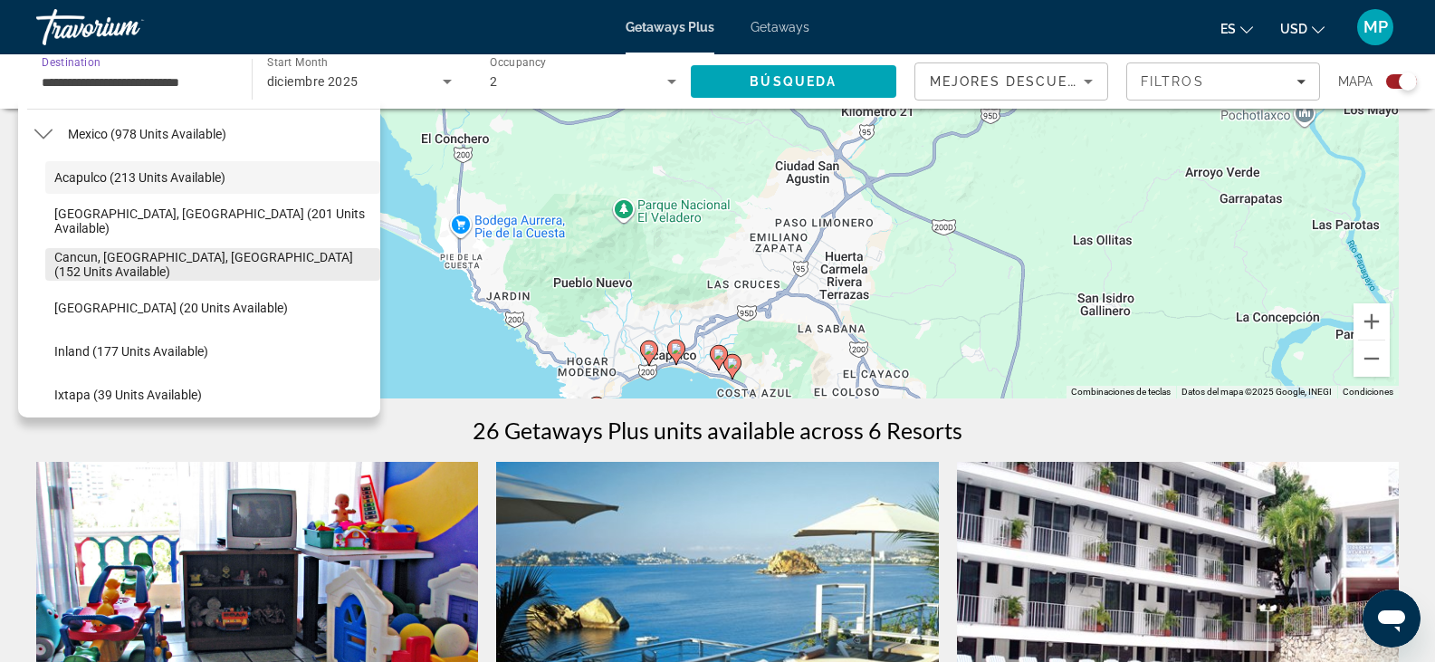
click at [141, 247] on span "Select destination: Cancun, Cozumel, Riviera Maya (152 units available)" at bounding box center [212, 264] width 335 height 43
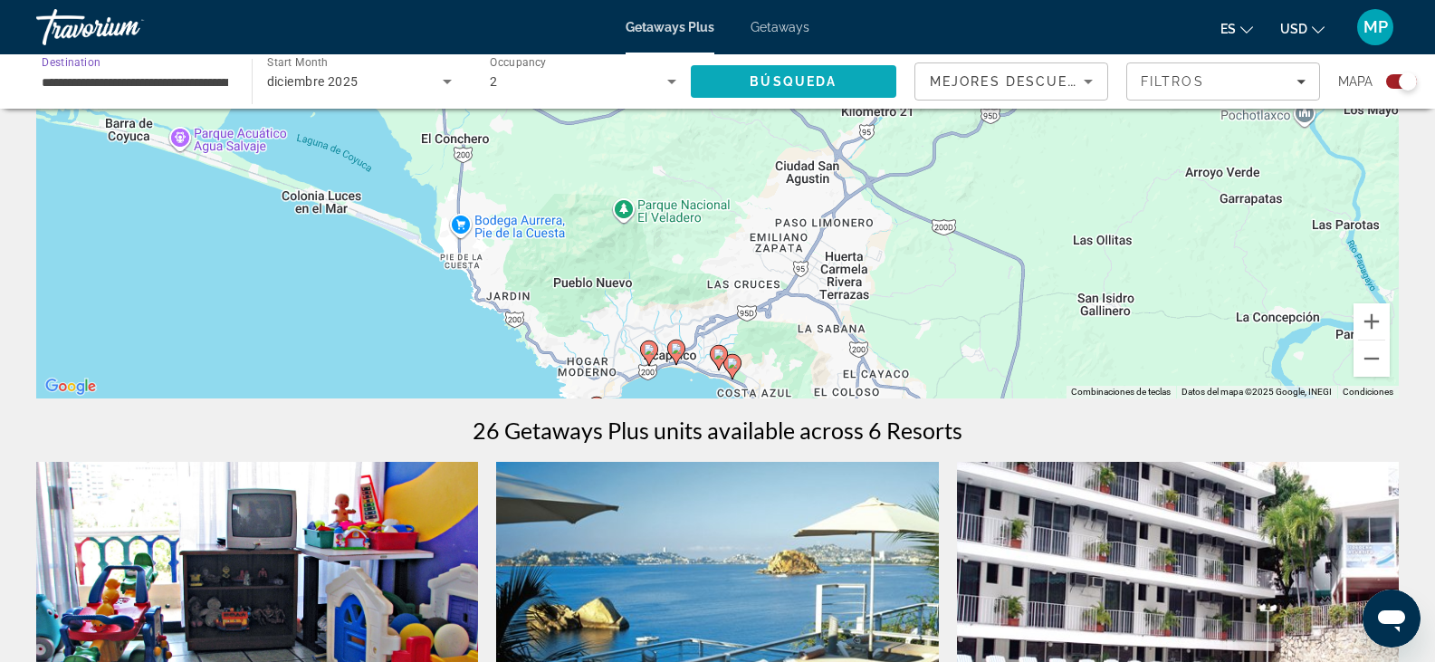
click at [767, 90] on span "Search" at bounding box center [794, 81] width 206 height 43
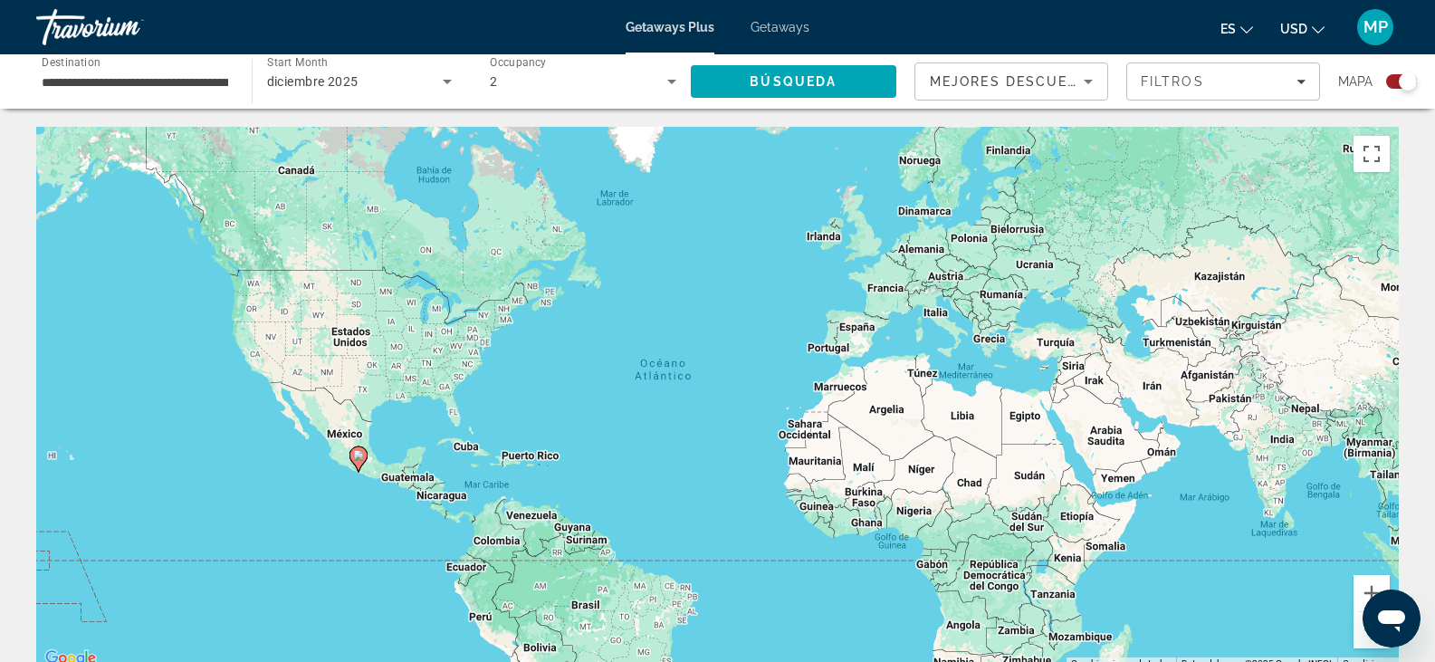
click at [363, 456] on image "Main content" at bounding box center [358, 455] width 11 height 11
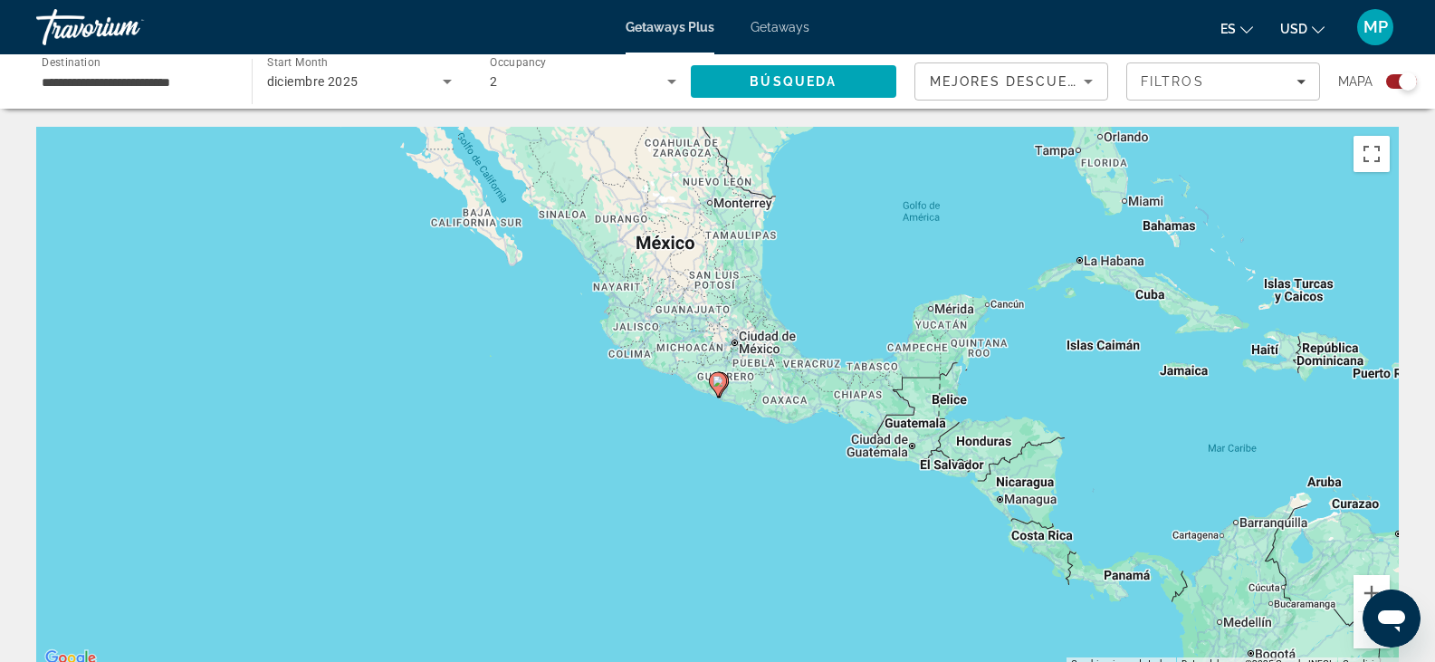
click at [717, 385] on image "Main content" at bounding box center [718, 381] width 11 height 11
type input "**********"
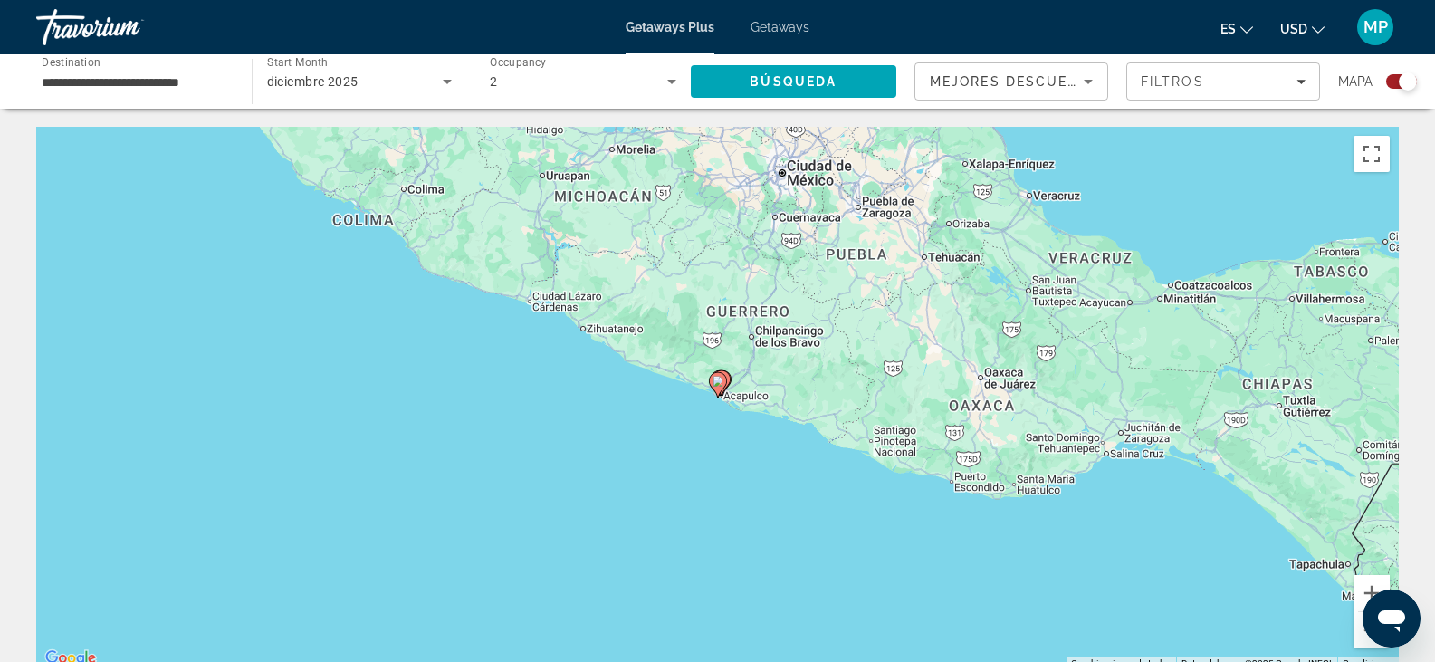
click at [718, 379] on image "Main content" at bounding box center [718, 381] width 11 height 11
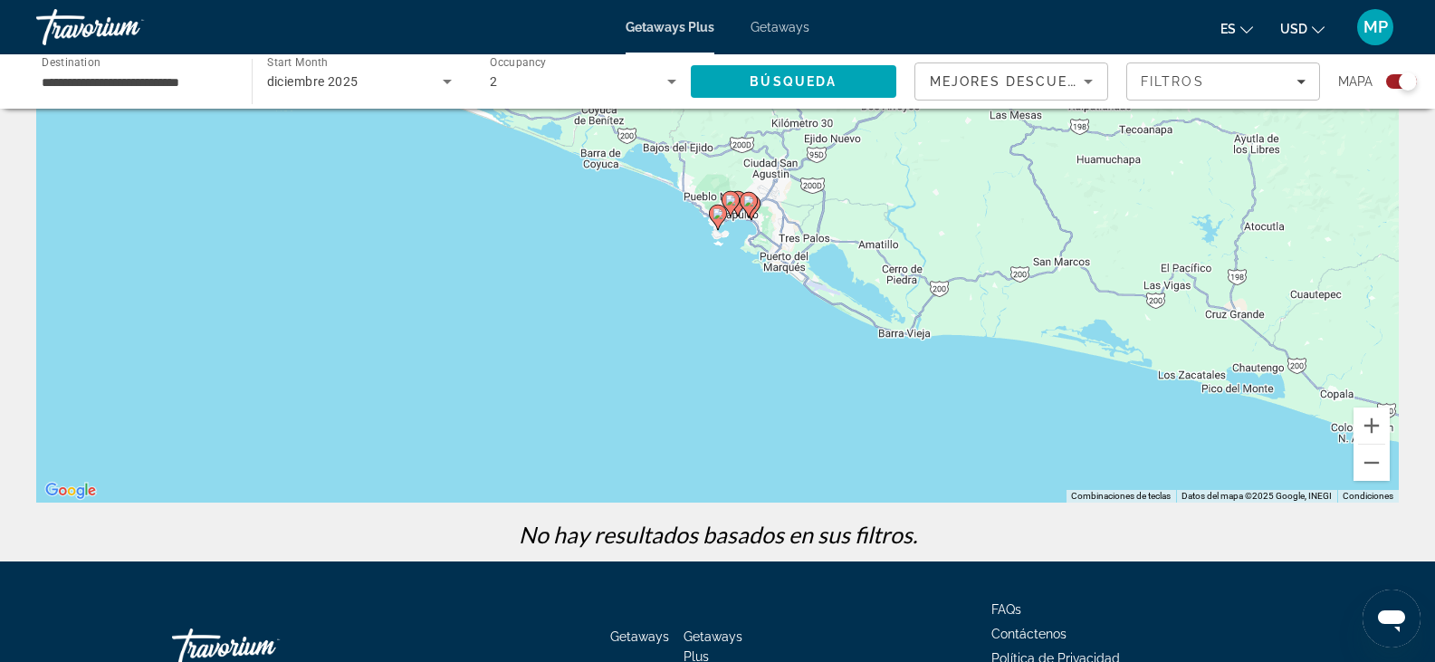
scroll to position [181, 0]
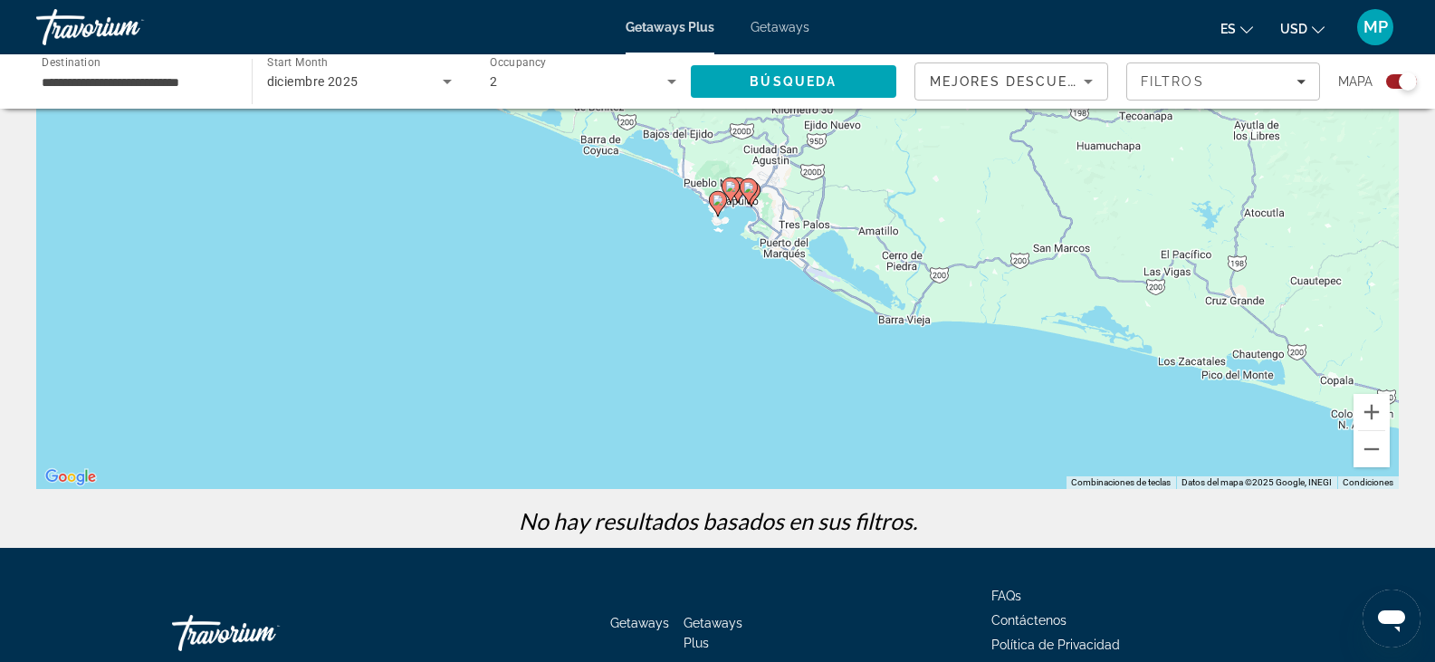
click at [720, 206] on icon "Main content" at bounding box center [717, 204] width 16 height 24
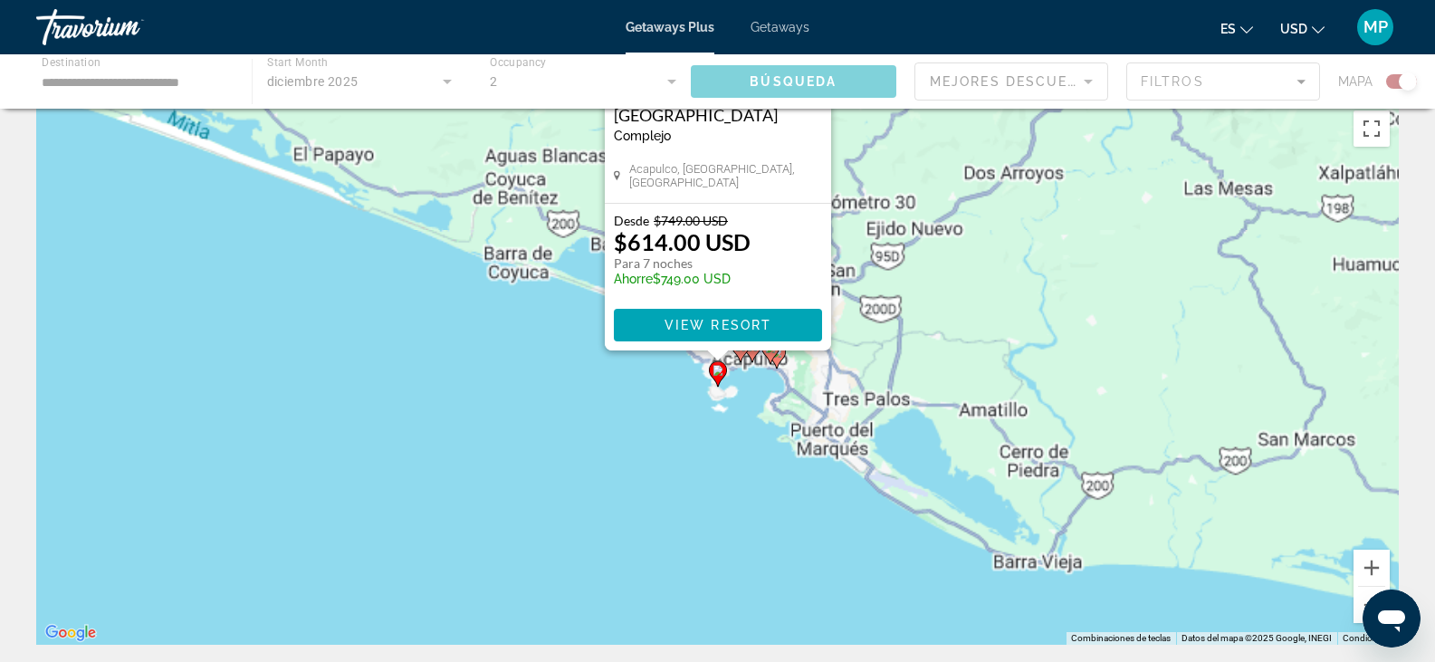
scroll to position [0, 0]
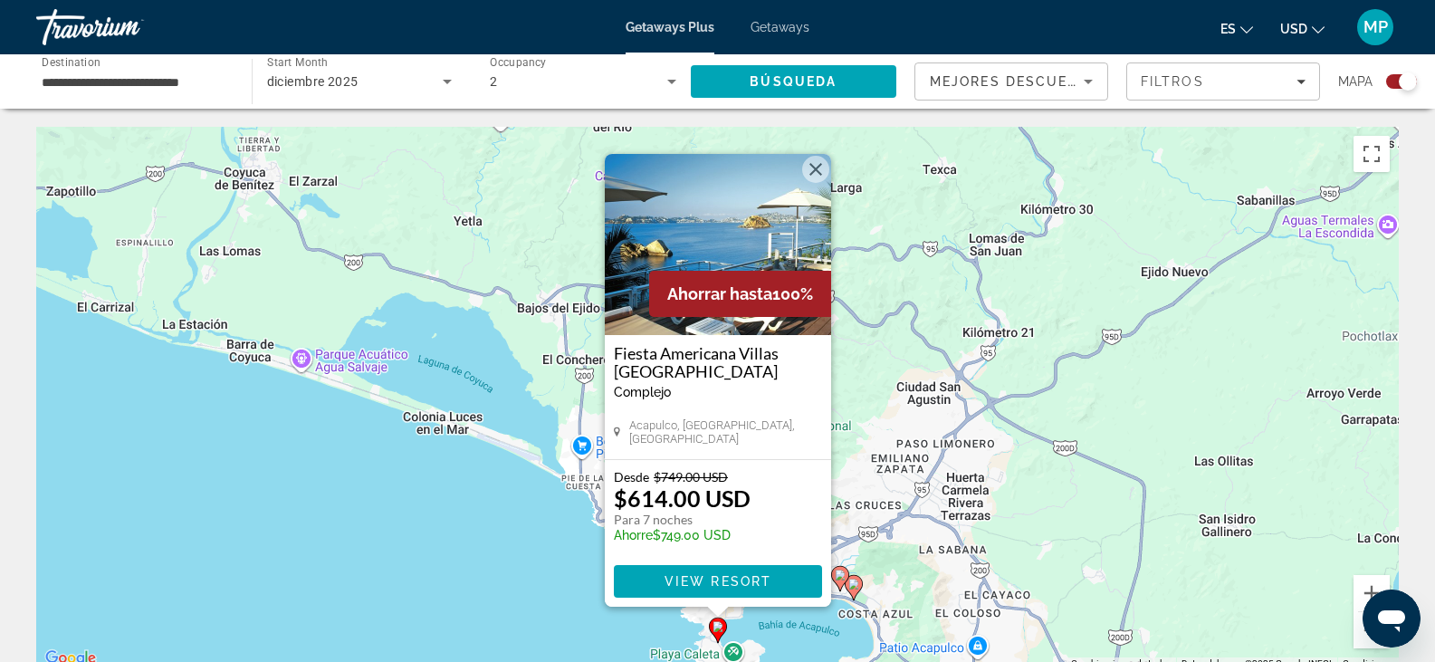
click at [819, 173] on button "Cerrar" at bounding box center [815, 169] width 27 height 27
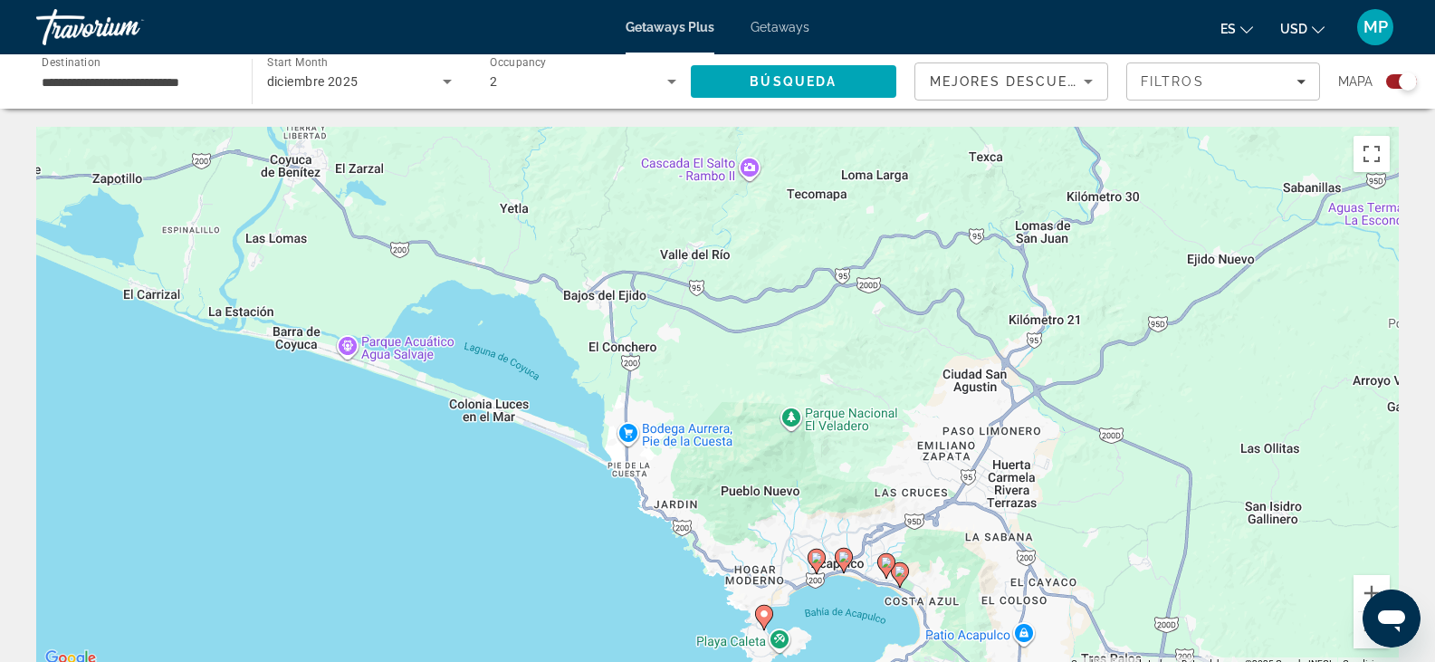
drag, startPoint x: 737, startPoint y: 390, endPoint x: 786, endPoint y: 378, distance: 50.5
click at [786, 378] on div "Para activar la función de arrastrar con el teclado, presiona Alt + Intro. Una …" at bounding box center [717, 398] width 1363 height 543
